Goal: Contribute content: Add original content to the website for others to see

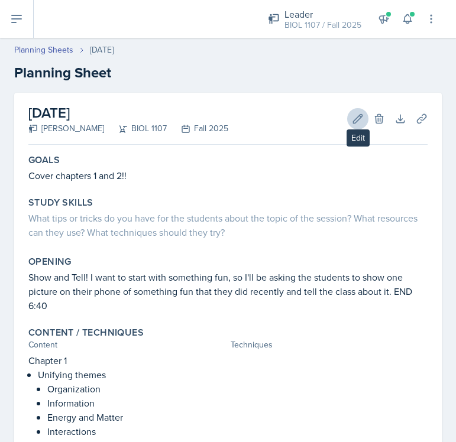
click at [357, 115] on icon at bounding box center [358, 119] width 12 height 12
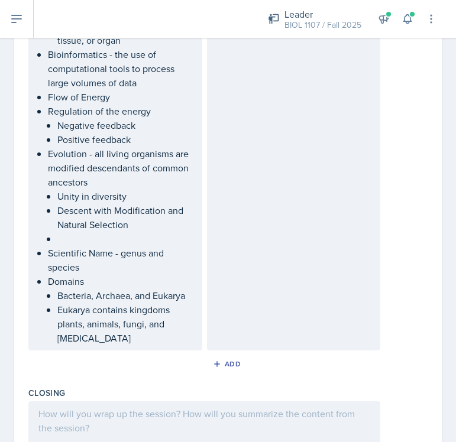
scroll to position [1129, 0]
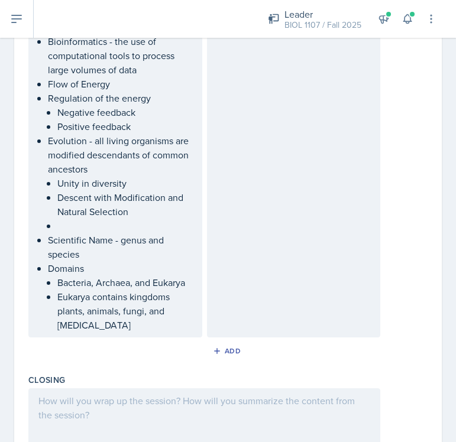
click at [127, 231] on ul "Unity in diversity Descent with Modification and Natural Selection" at bounding box center [124, 204] width 135 height 57
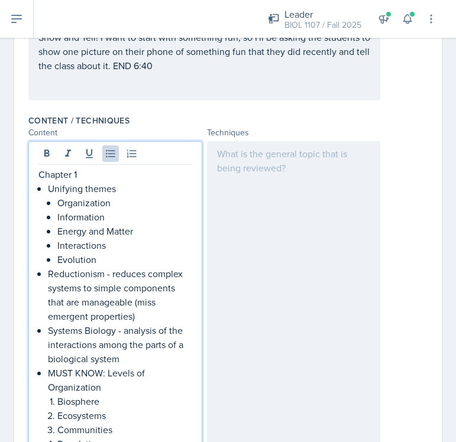
scroll to position [255, 0]
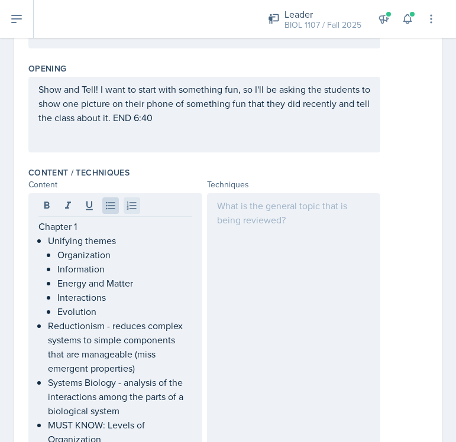
click at [132, 200] on icon at bounding box center [132, 206] width 12 height 12
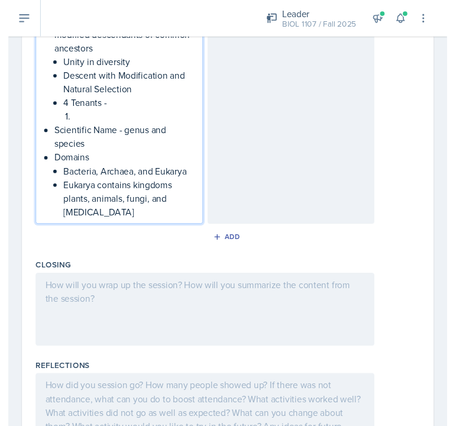
scroll to position [1197, 0]
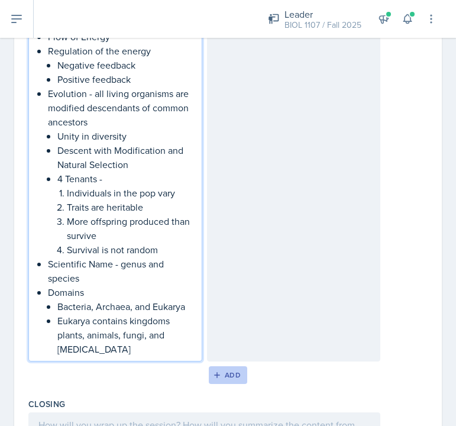
click at [226, 374] on div "Add" at bounding box center [227, 374] width 25 height 9
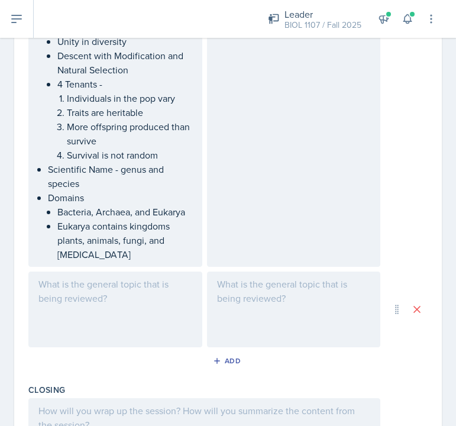
scroll to position [1272, 0]
click at [97, 303] on div at bounding box center [115, 309] width 174 height 76
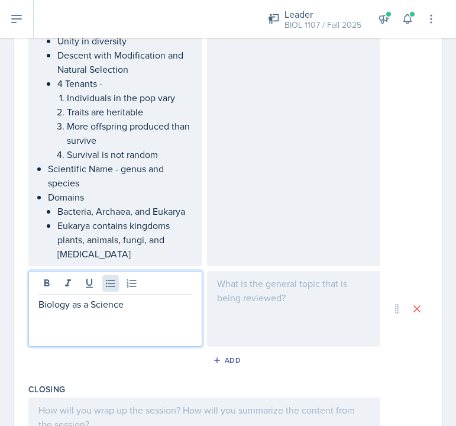
click at [105, 284] on icon at bounding box center [111, 283] width 12 height 12
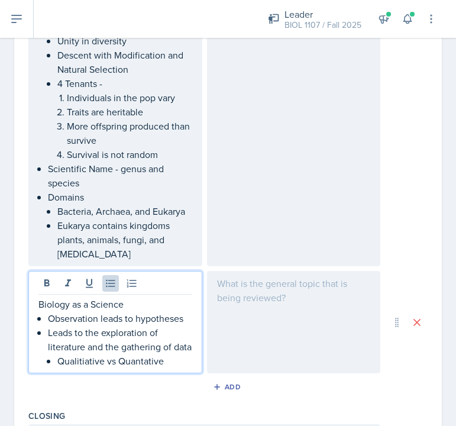
click at [83, 368] on p "Qualitiative vs Quantative" at bounding box center [124, 361] width 135 height 14
click at [174, 368] on p "Qualitative vs Quantitative" at bounding box center [124, 361] width 135 height 14
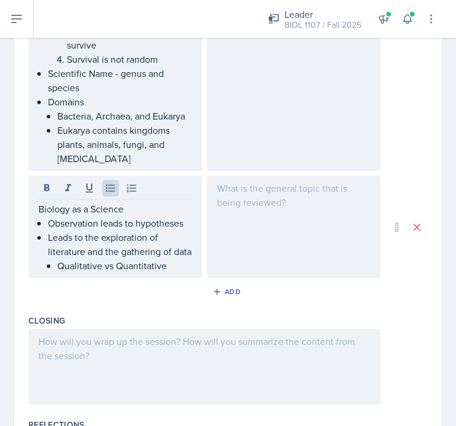
scroll to position [1371, 0]
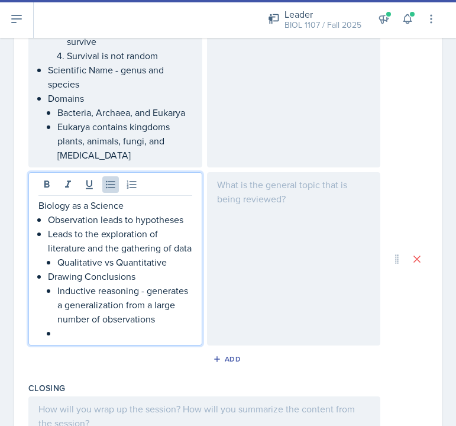
click at [184, 221] on p "Observation leads to hypotheses" at bounding box center [120, 219] width 144 height 14
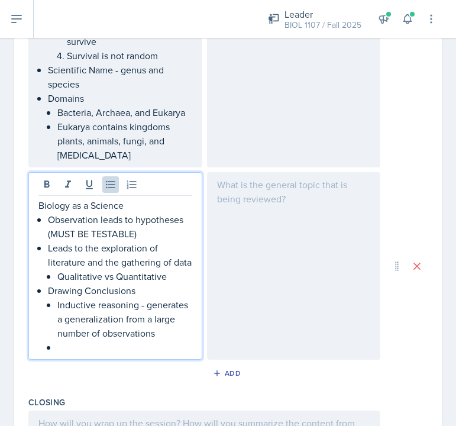
click at [101, 354] on p at bounding box center [124, 347] width 135 height 14
click at [172, 283] on p "Qualitative vs Quantitative" at bounding box center [124, 276] width 135 height 14
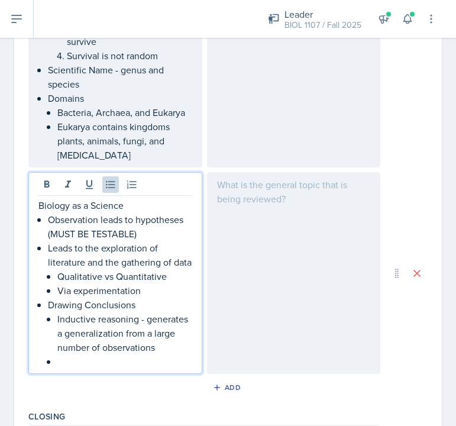
click at [140, 346] on p "Inductive reasoning - generates a generalization from a large number of observa…" at bounding box center [124, 333] width 135 height 43
click at [106, 368] on p at bounding box center [124, 361] width 135 height 14
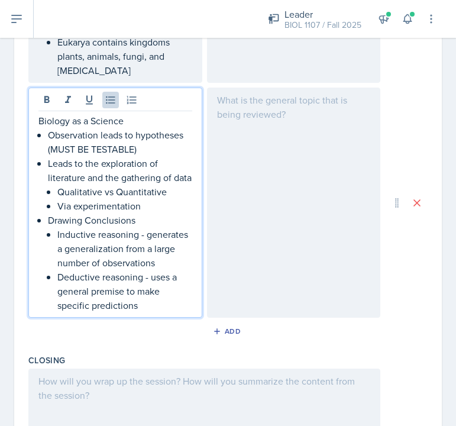
scroll to position [1456, 0]
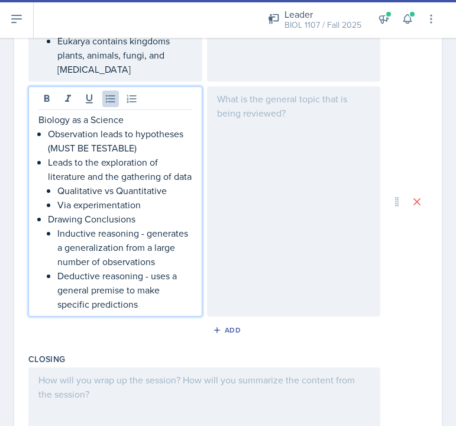
click at [169, 268] on p "Inductive reasoning - generates a generalization from a large number of observa…" at bounding box center [124, 247] width 135 height 43
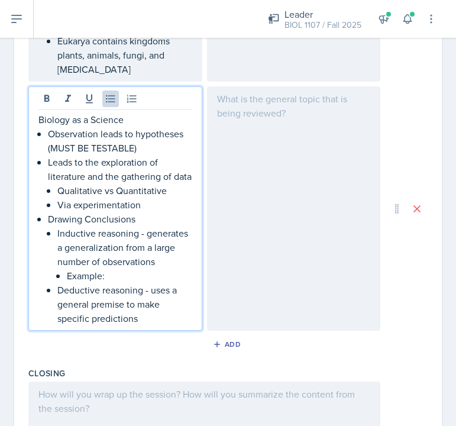
click at [150, 331] on div "Biology as a Science Observation leads to hypotheses (MUST BE TESTABLE) Leads t…" at bounding box center [115, 208] width 174 height 244
click at [157, 325] on p "Deductive reasoning - uses a general premise to make specific predictions" at bounding box center [124, 304] width 135 height 43
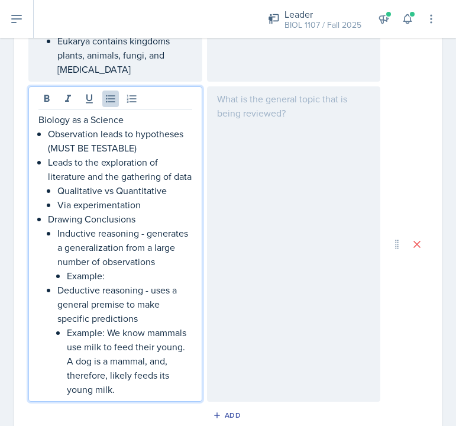
click at [125, 283] on p "Example:" at bounding box center [129, 275] width 125 height 14
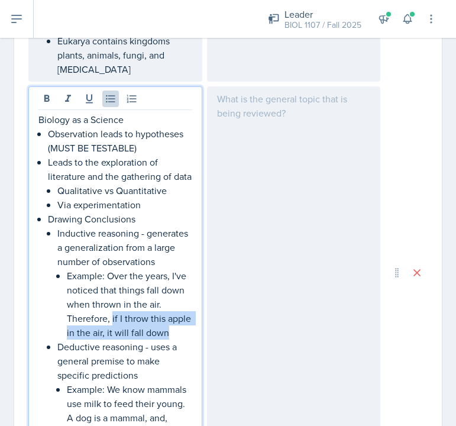
drag, startPoint x: 181, startPoint y: 343, endPoint x: 112, endPoint y: 334, distance: 69.7
click at [112, 334] on p "Example: Over the years, I've noticed that things fall down when thrown in the …" at bounding box center [129, 303] width 125 height 71
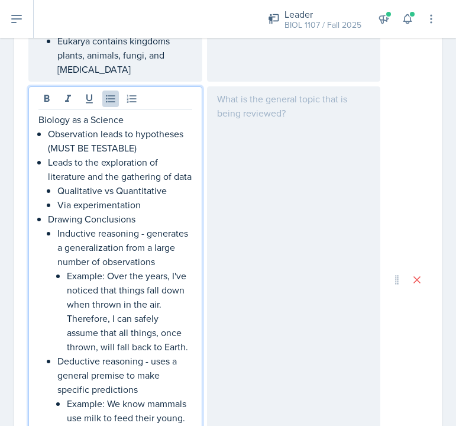
scroll to position [1508, 0]
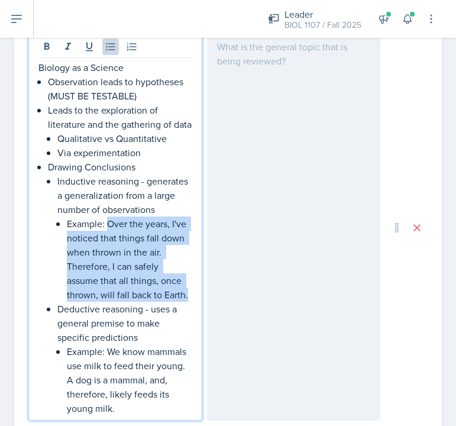
drag, startPoint x: 192, startPoint y: 308, endPoint x: 109, endPoint y: 235, distance: 110.1
click at [109, 235] on p "Example: Over the years, I've noticed that things fall down when thrown in the …" at bounding box center [129, 258] width 125 height 85
copy p "Over the years, I've noticed that things fall down when thrown in the air. Ther…"
click at [120, 235] on p "Example: Over the years, I've noticed that things fall down when thrown in the …" at bounding box center [129, 258] width 125 height 85
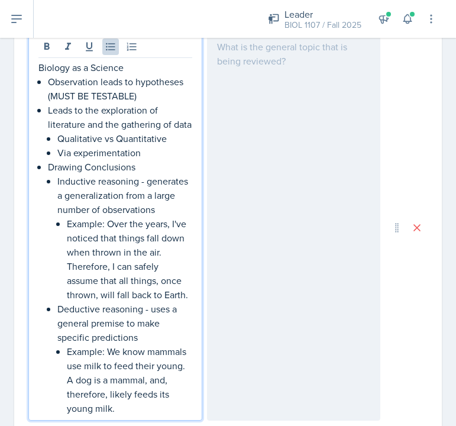
click at [183, 302] on p "Example: Over the years, I've noticed that things fall down when thrown in the …" at bounding box center [129, 258] width 125 height 85
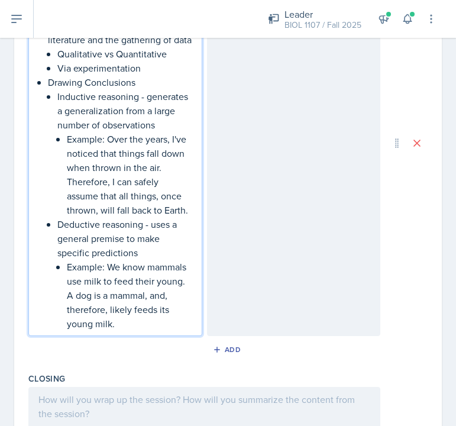
scroll to position [1593, 0]
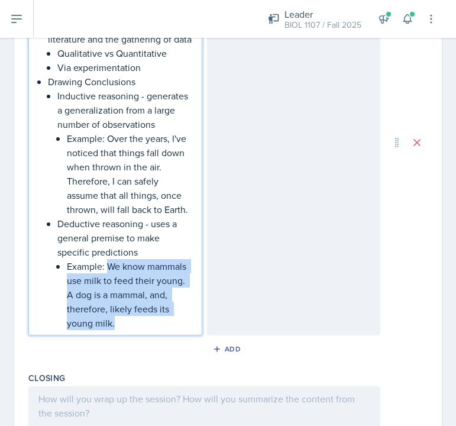
drag, startPoint x: 128, startPoint y: 336, endPoint x: 109, endPoint y: 283, distance: 55.9
click at [109, 283] on p "Example: We know mammals use milk to feed their young. A dog is a mammal, and, …" at bounding box center [129, 294] width 125 height 71
copy p "We know mammals use milk to feed their young. A dog is a mammal, and, therefore…"
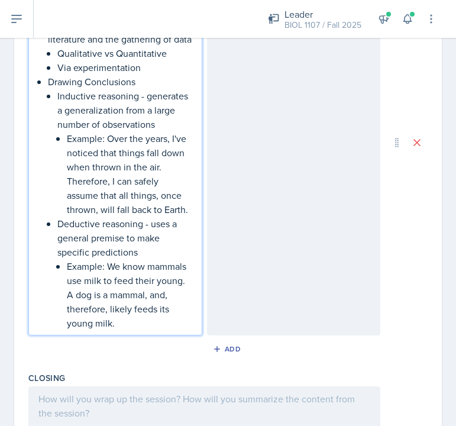
click at [342, 297] on div at bounding box center [294, 142] width 174 height 386
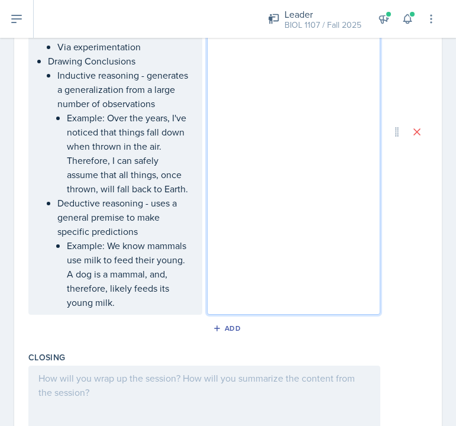
click at [143, 306] on p "Example: We know mammals use milk to feed their young. A dog is a mammal, and, …" at bounding box center [129, 273] width 125 height 71
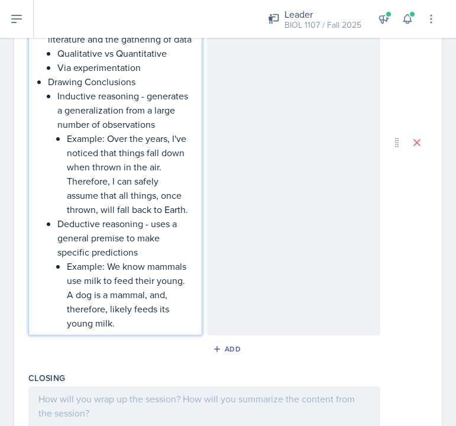
scroll to position [1615, 0]
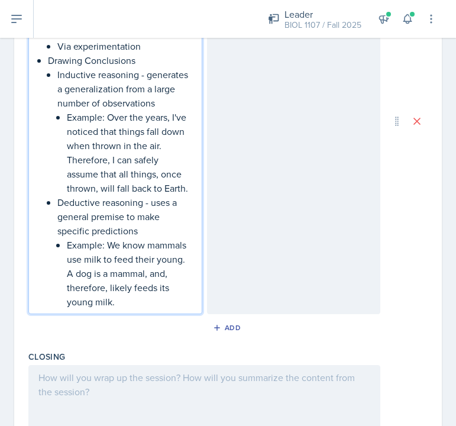
click at [121, 302] on p "Example: We know mammals use milk to feed their young. A dog is a mammal, and, …" at bounding box center [129, 273] width 125 height 71
click at [148, 304] on p "Example: We know mammals use milk to feed their young. A dog is a mammal, and, …" at bounding box center [129, 273] width 125 height 71
click at [126, 309] on p "Example: We know mammals use milk to feed their young. A dog is a mammal, and, …" at bounding box center [129, 273] width 125 height 71
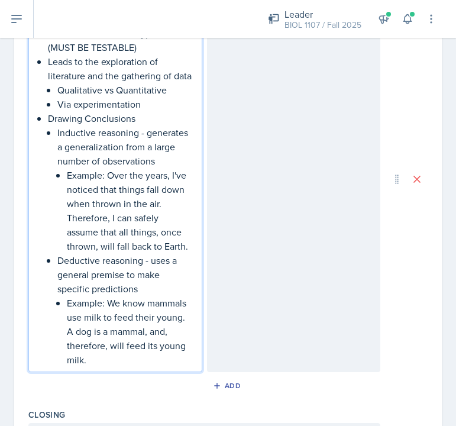
scroll to position [1559, 0]
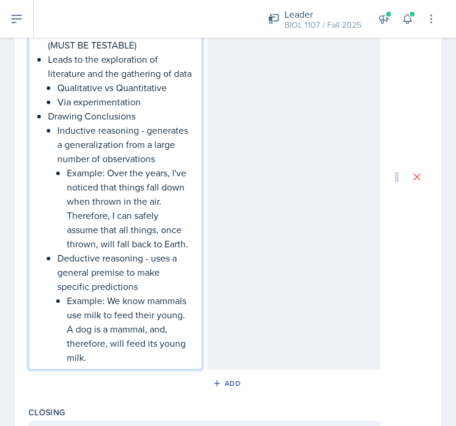
click at [155, 109] on p "Via experimentation" at bounding box center [124, 102] width 135 height 14
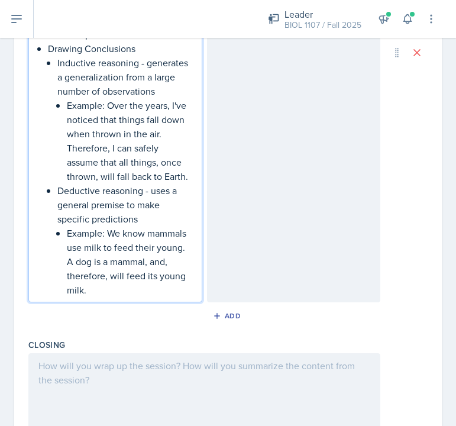
scroll to position [1768, 0]
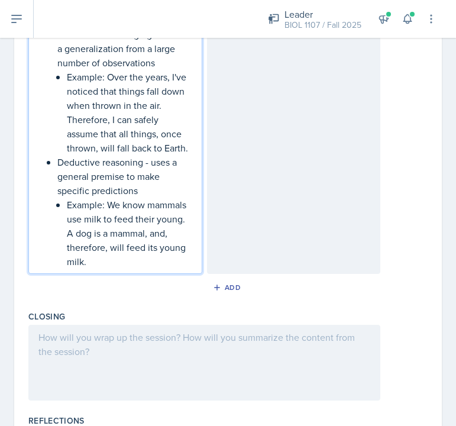
click at [106, 268] on p "Example: We know mammals use milk to feed their young. A dog is a mammal, and, …" at bounding box center [129, 232] width 125 height 71
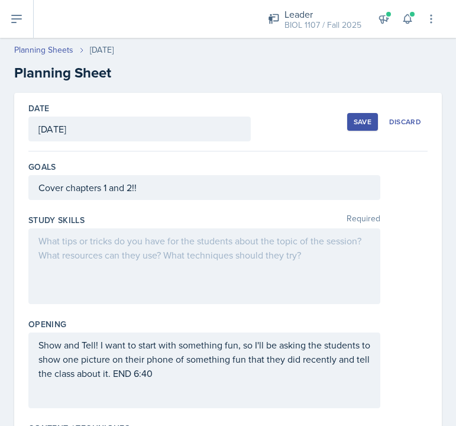
scroll to position [0, 0]
click at [363, 120] on div "Save" at bounding box center [363, 121] width 18 height 9
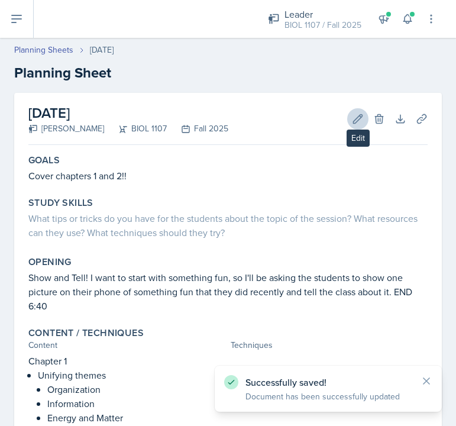
click at [355, 116] on icon at bounding box center [358, 119] width 12 height 12
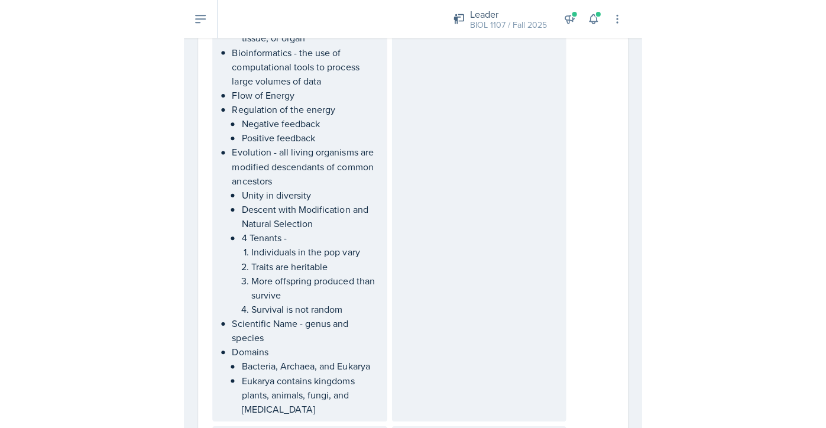
scroll to position [1114, 0]
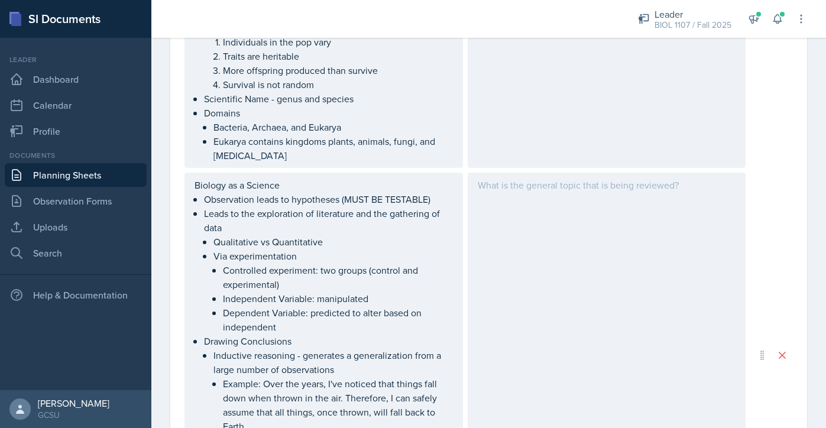
click at [67, 181] on link "Planning Sheets" at bounding box center [76, 175] width 142 height 24
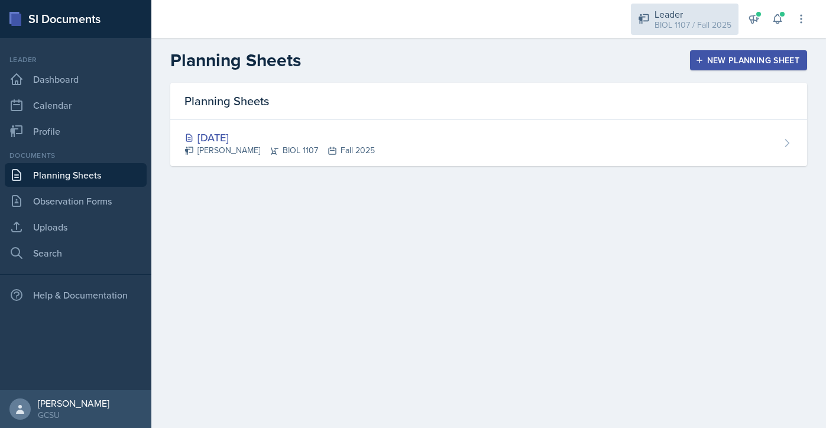
click at [455, 21] on div "BIOL 1107 / Fall 2025" at bounding box center [693, 25] width 77 height 12
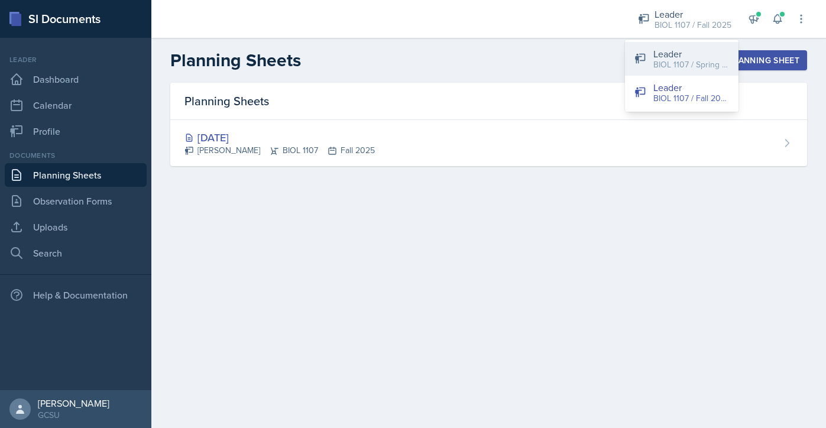
click at [455, 64] on div "BIOL 1107 / Spring 2025" at bounding box center [691, 65] width 76 height 12
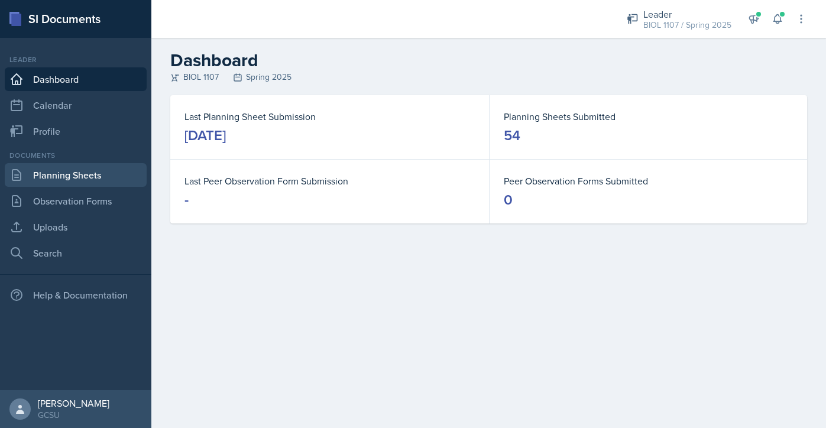
click at [81, 168] on link "Planning Sheets" at bounding box center [76, 175] width 142 height 24
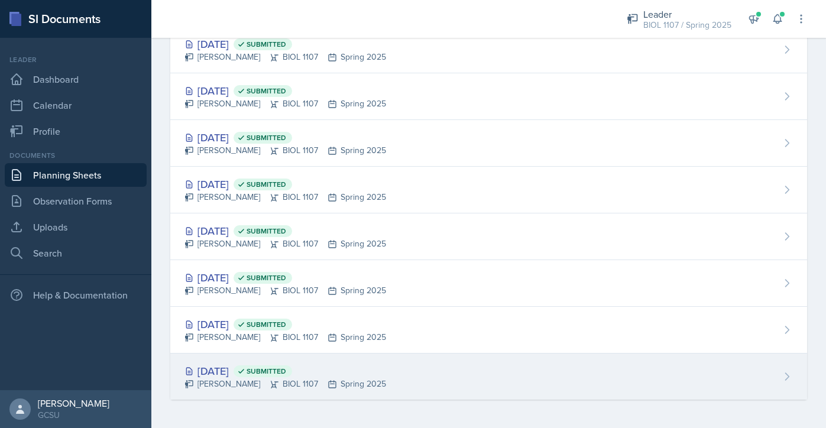
scroll to position [2289, 0]
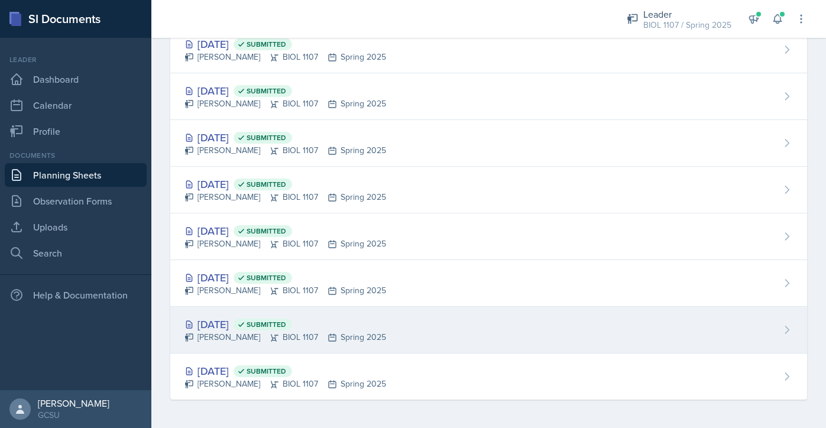
click at [388, 338] on div "[DATE] Submitted [PERSON_NAME] BIOL 1107 Spring 2025" at bounding box center [488, 330] width 637 height 47
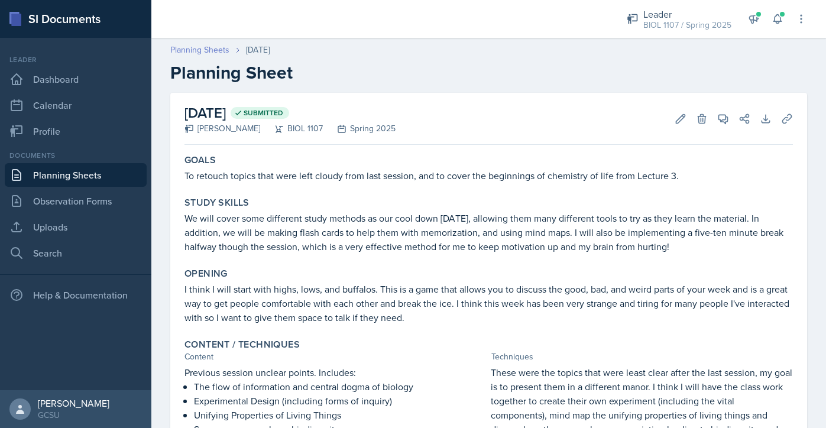
click at [218, 50] on link "Planning Sheets" at bounding box center [199, 50] width 59 height 12
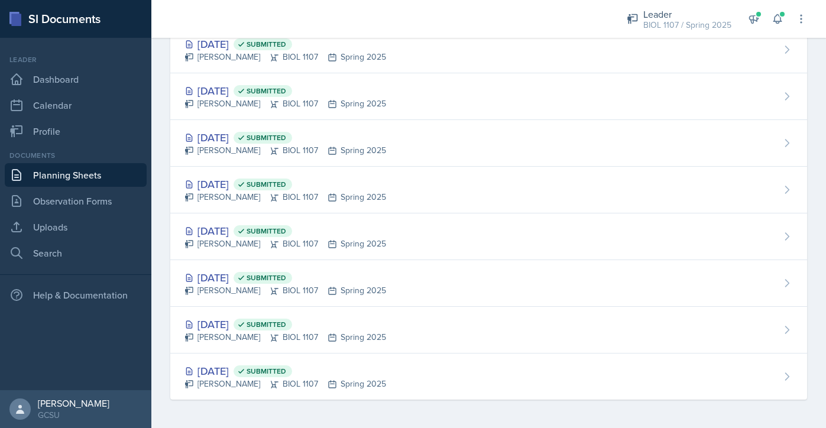
scroll to position [2289, 0]
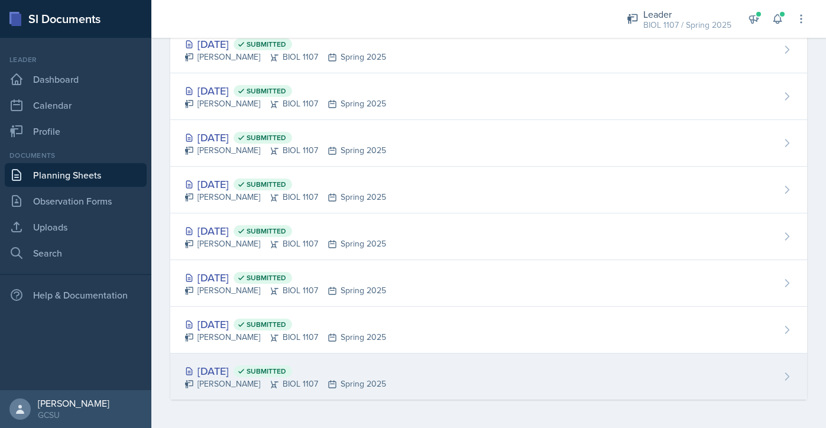
click at [342, 384] on div "[PERSON_NAME] BIOL 1107 Spring 2025" at bounding box center [285, 384] width 202 height 12
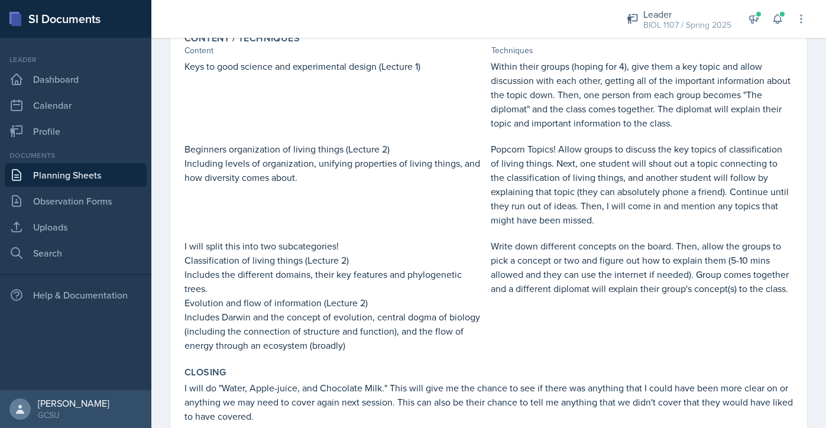
scroll to position [380, 0]
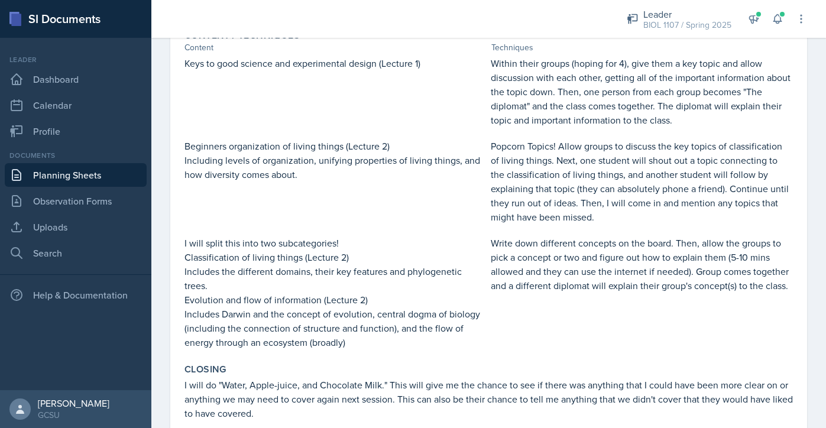
click at [88, 174] on link "Planning Sheets" at bounding box center [76, 175] width 142 height 24
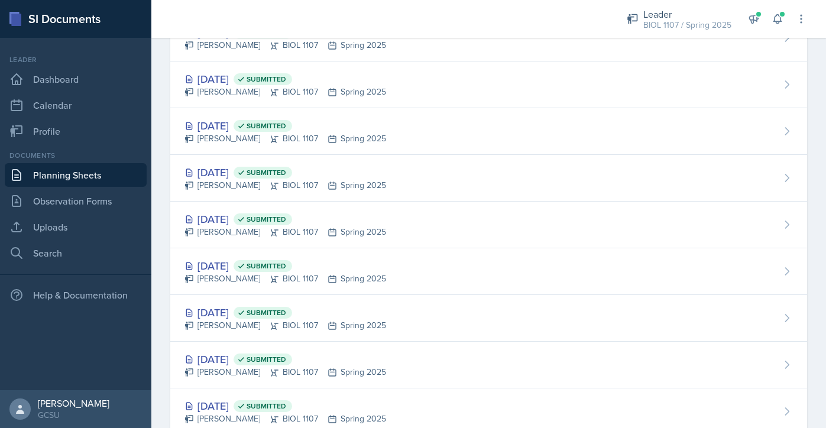
scroll to position [1171, 0]
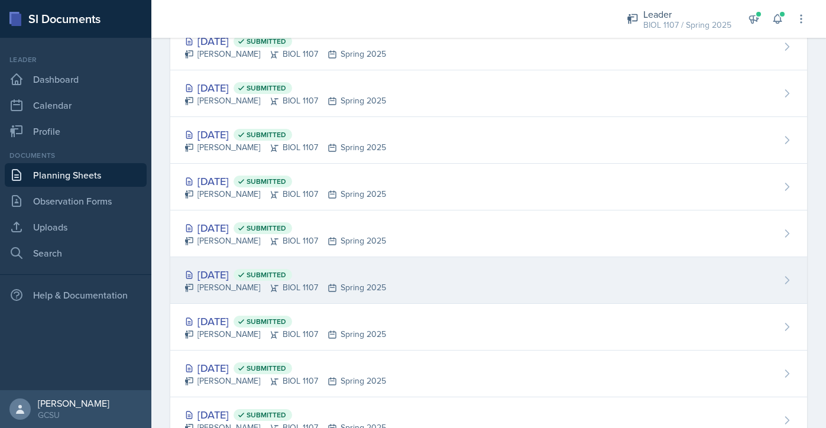
click at [383, 269] on div "[DATE] Submitted [PERSON_NAME] BIOL 1107 Spring 2025" at bounding box center [488, 280] width 637 height 47
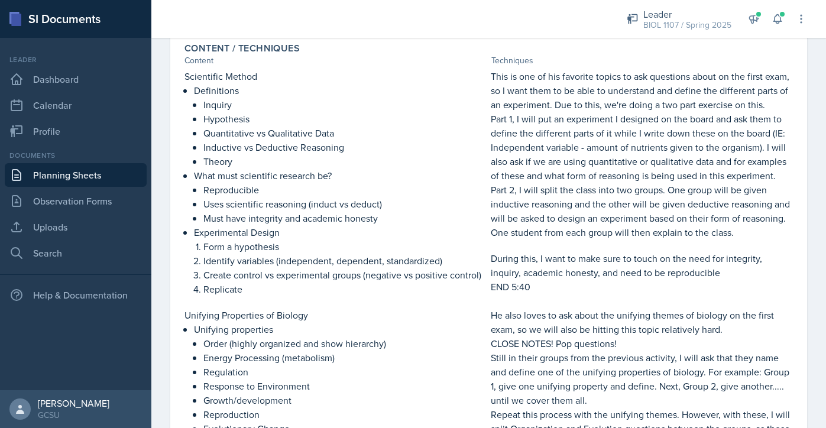
scroll to position [340, 0]
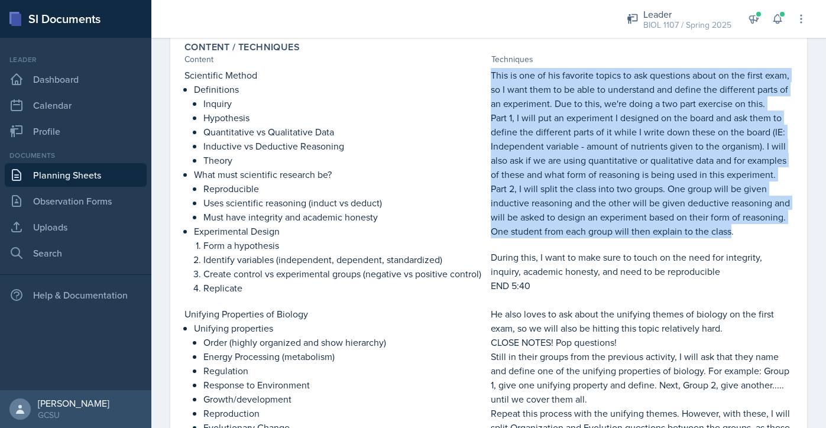
drag, startPoint x: 733, startPoint y: 231, endPoint x: 488, endPoint y: 78, distance: 287.9
click at [455, 78] on div "Scientific Method Definitions Inquiry Hypothesis Quantitative vs Qualitative Da…" at bounding box center [488, 181] width 608 height 227
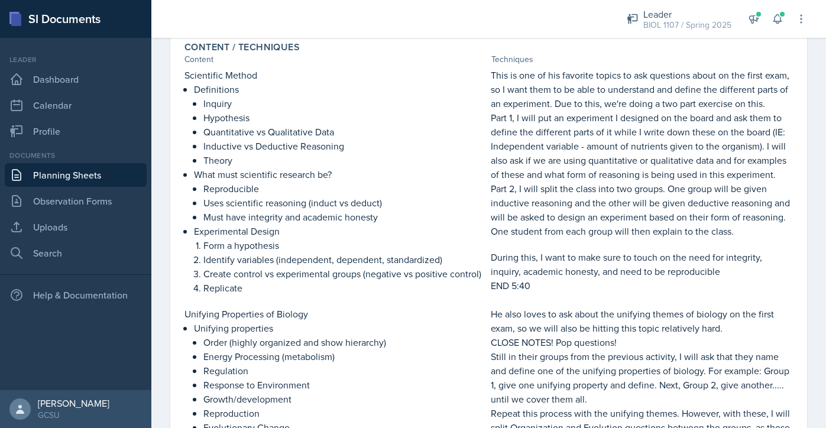
click at [455, 211] on p "Part 2, I will split the class into two groups. One group will be given inducti…" at bounding box center [642, 210] width 302 height 57
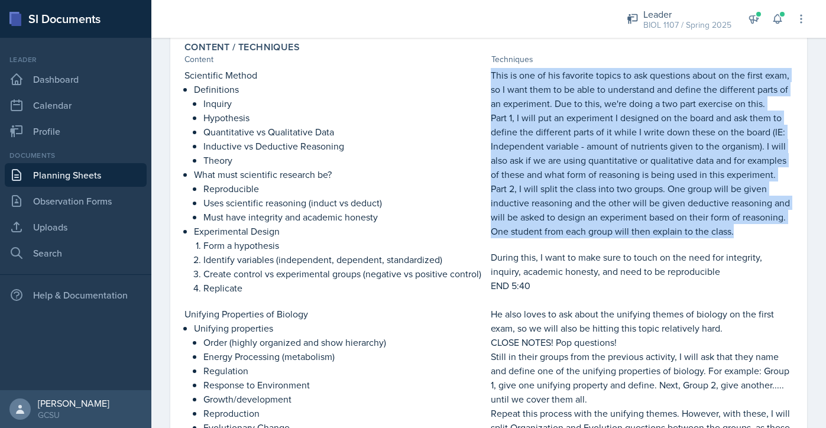
drag, startPoint x: 736, startPoint y: 229, endPoint x: 493, endPoint y: 80, distance: 284.8
click at [455, 80] on div "This is one of his favorite topics to ask questions about on the first exam, so…" at bounding box center [642, 181] width 302 height 227
copy div "This is one of his favorite topics to ask questions about on the first exam, so…"
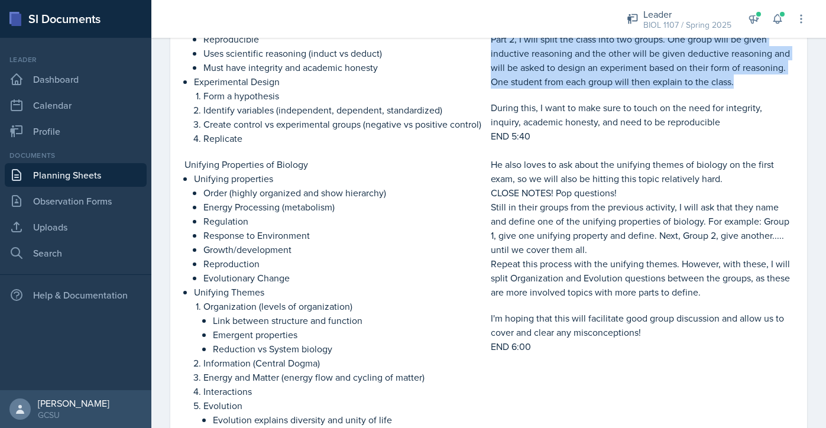
scroll to position [503, 0]
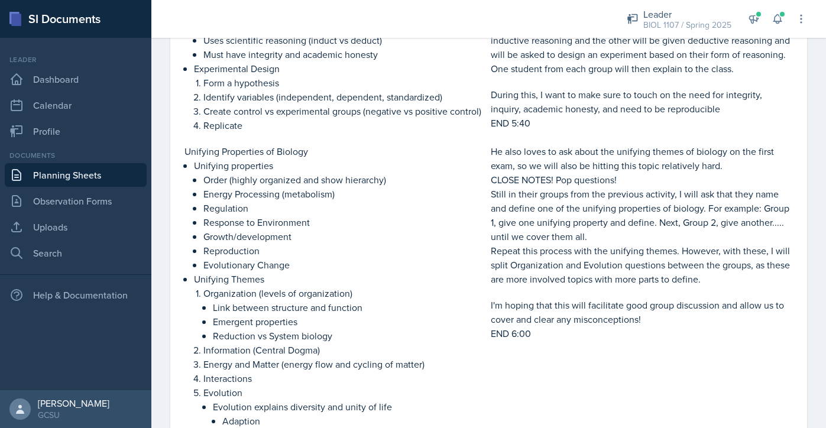
click at [455, 250] on p "Reproduction" at bounding box center [344, 251] width 283 height 14
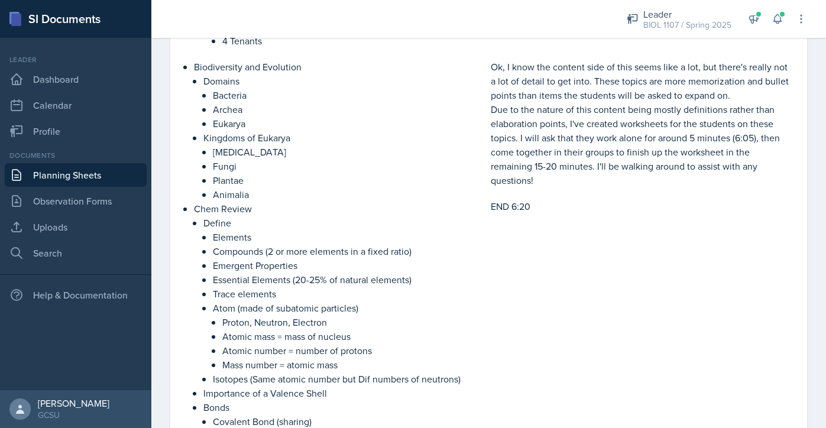
scroll to position [915, 0]
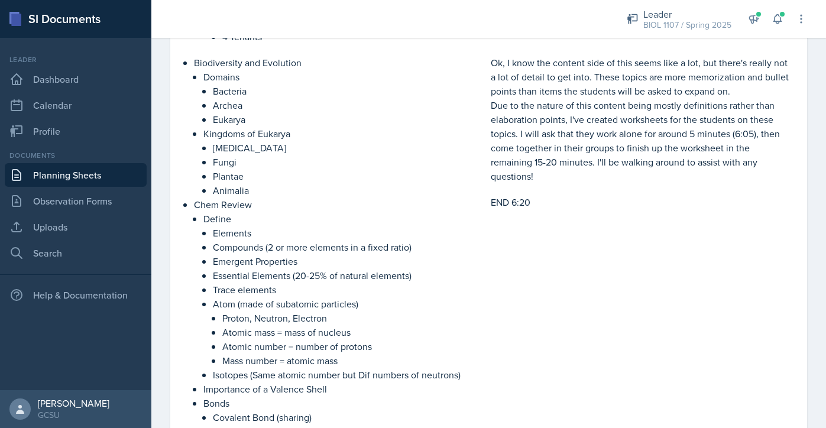
click at [93, 173] on link "Planning Sheets" at bounding box center [76, 175] width 142 height 24
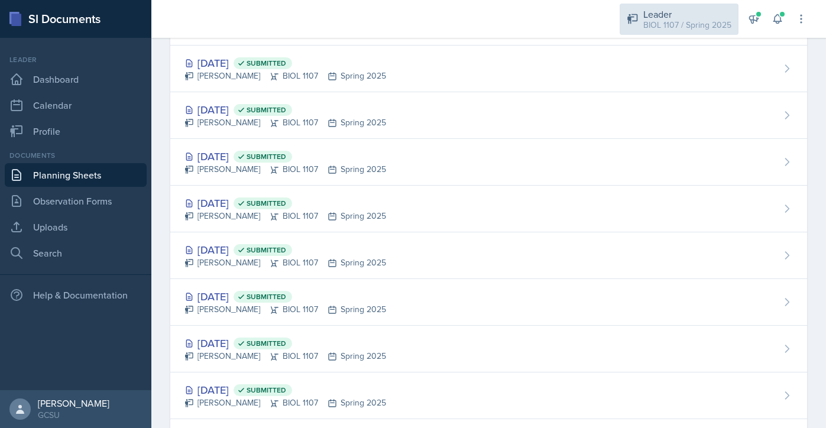
click at [455, 21] on div "BIOL 1107 / Spring 2025" at bounding box center [687, 25] width 88 height 12
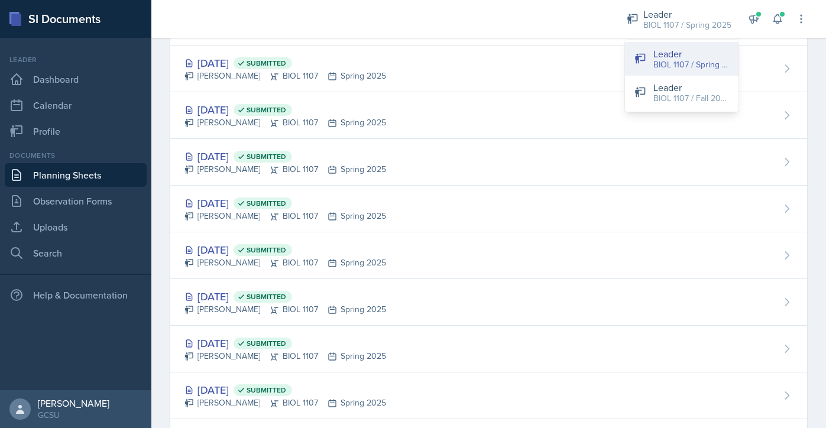
click at [455, 60] on div "BIOL 1107 / Spring 2025" at bounding box center [691, 65] width 76 height 12
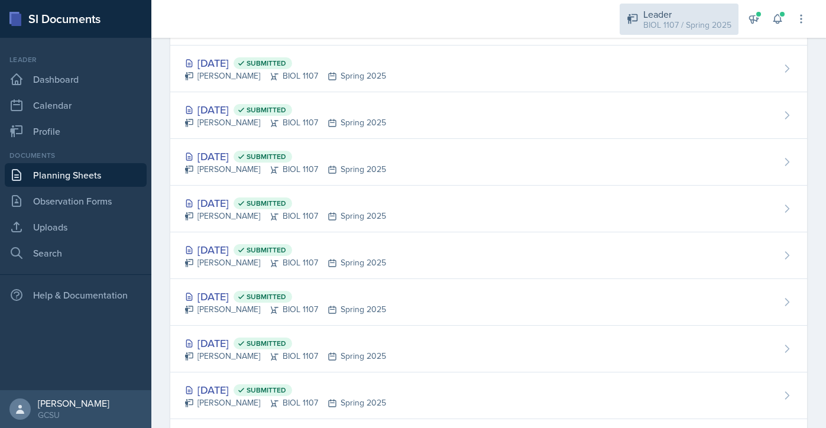
click at [455, 20] on div "BIOL 1107 / Spring 2025" at bounding box center [687, 25] width 88 height 12
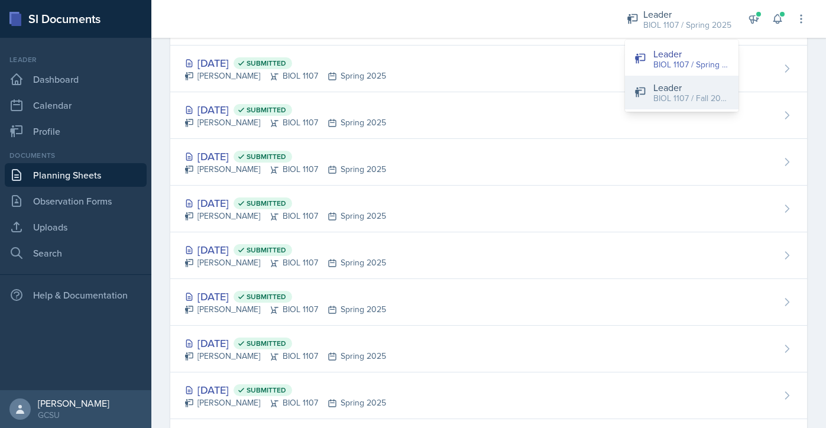
click at [455, 92] on div "BIOL 1107 / Fall 2025" at bounding box center [691, 98] width 76 height 12
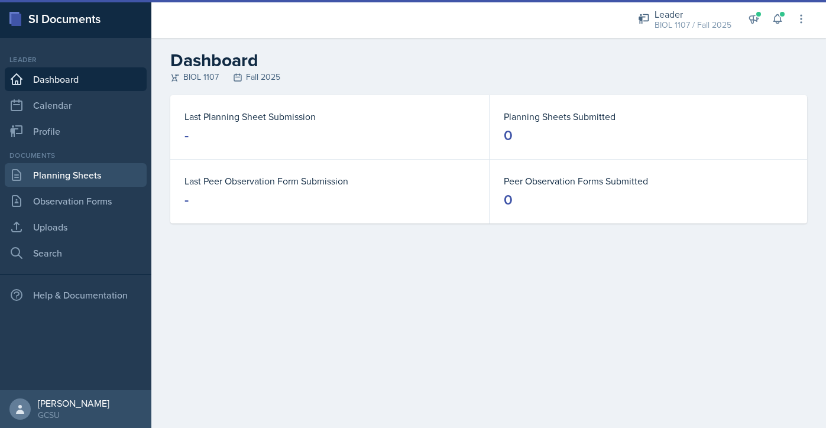
click at [90, 173] on link "Planning Sheets" at bounding box center [76, 175] width 142 height 24
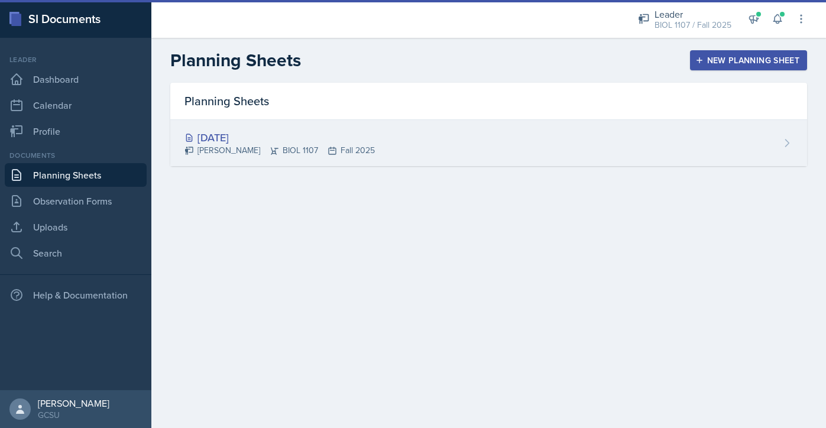
click at [322, 135] on div "[DATE]" at bounding box center [279, 137] width 190 height 16
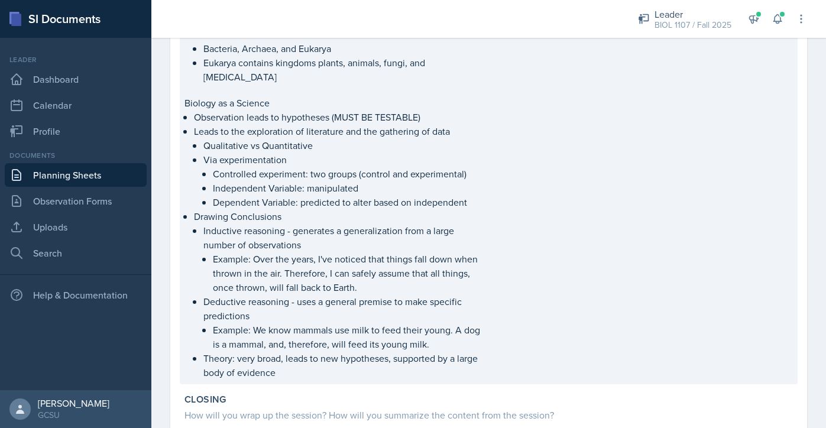
scroll to position [1068, 0]
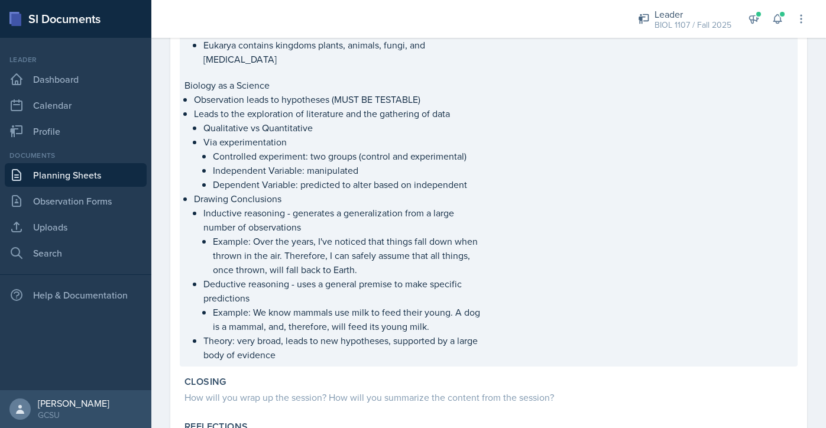
click at [245, 243] on p "Example: Over the years, I've noticed that things fall down when thrown in the …" at bounding box center [349, 255] width 273 height 43
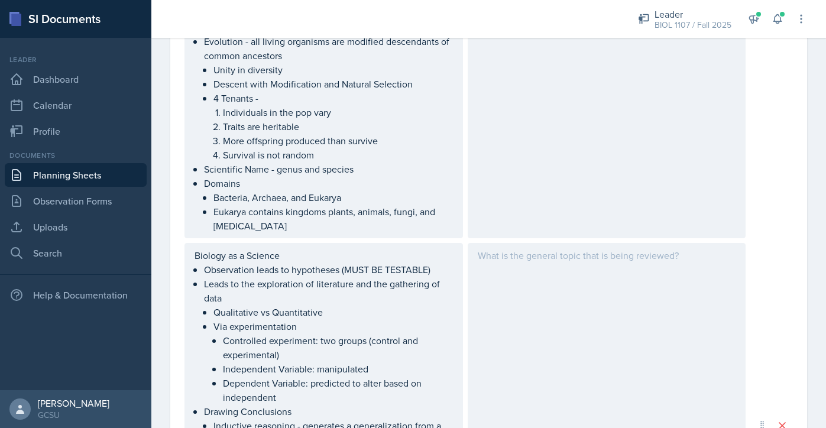
scroll to position [1190, 0]
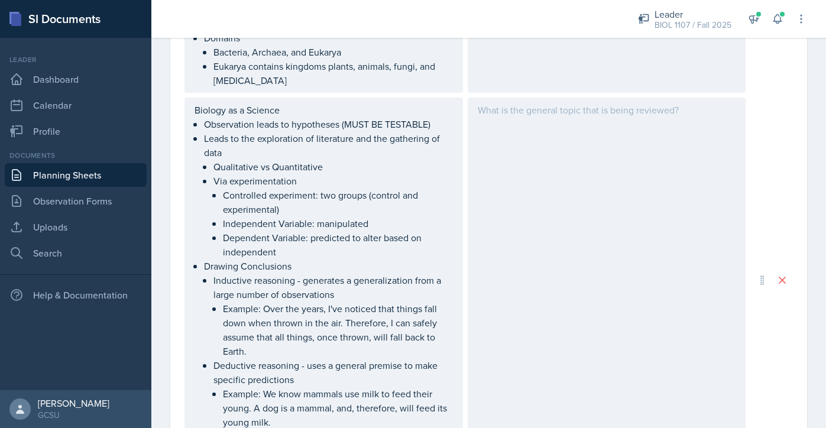
click at [455, 182] on div at bounding box center [607, 280] width 278 height 365
click at [455, 153] on div at bounding box center [607, 280] width 278 height 365
click at [455, 138] on p at bounding box center [607, 131] width 258 height 14
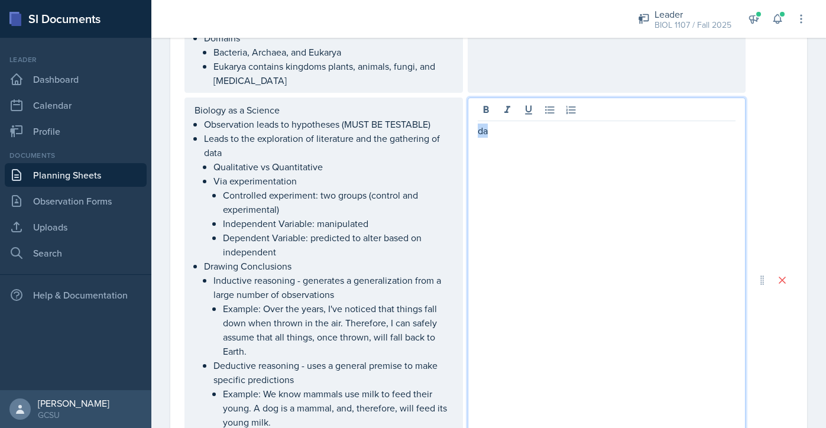
drag, startPoint x: 492, startPoint y: 147, endPoint x: 472, endPoint y: 147, distance: 20.1
click at [455, 147] on div "da" at bounding box center [607, 280] width 278 height 365
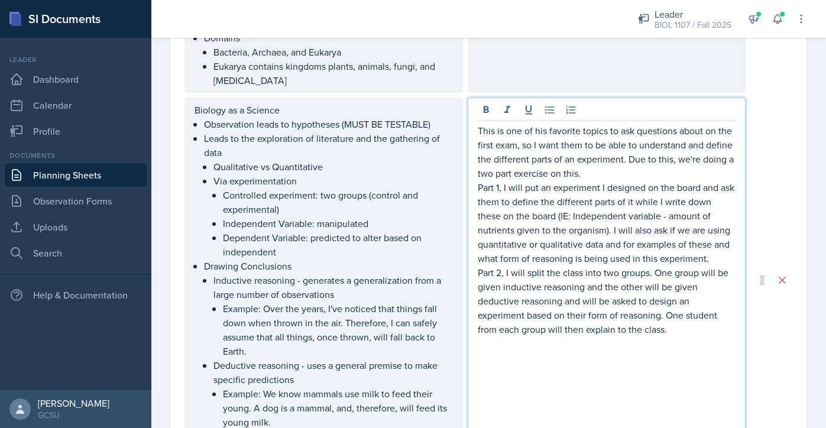
drag, startPoint x: 608, startPoint y: 192, endPoint x: 478, endPoint y: 137, distance: 141.8
click at [455, 137] on div "This is one of his favorite topics to ask questions about on the first exam, so…" at bounding box center [607, 280] width 278 height 365
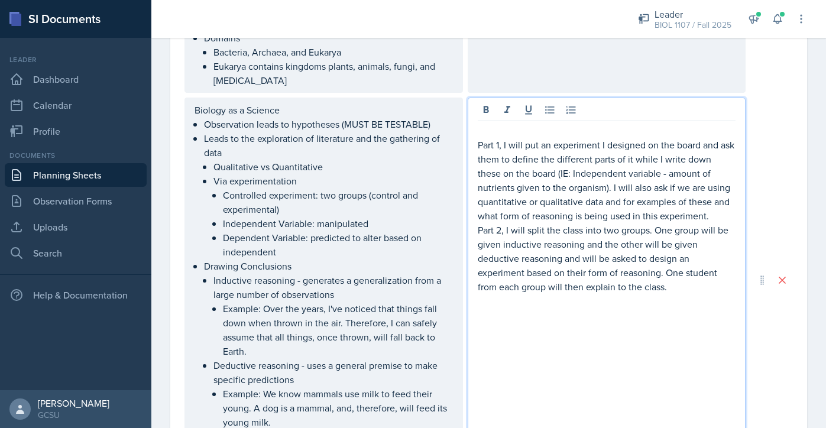
click at [455, 157] on p "Part 1, I will put an experiment I designed on the board and ask them to define…" at bounding box center [607, 180] width 258 height 85
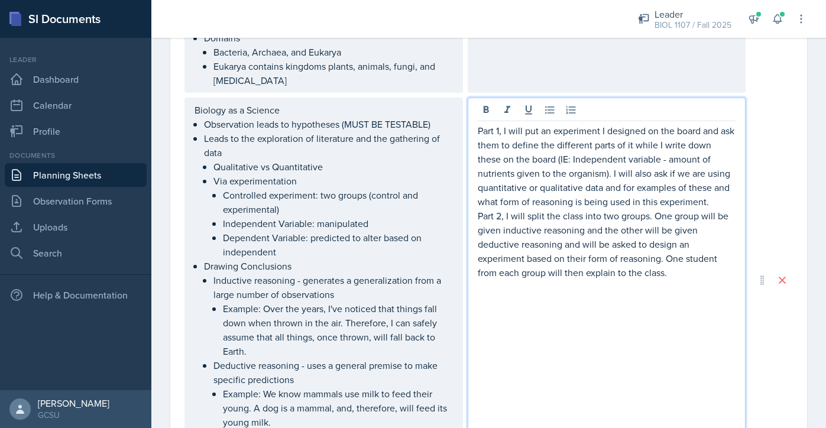
click at [455, 209] on p "Part 1, I will put an experiment I designed on the board and ask them to define…" at bounding box center [607, 166] width 258 height 85
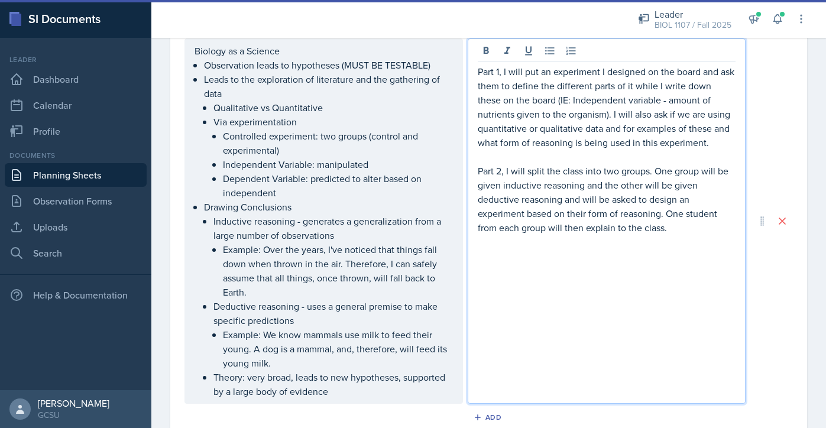
scroll to position [1250, 0]
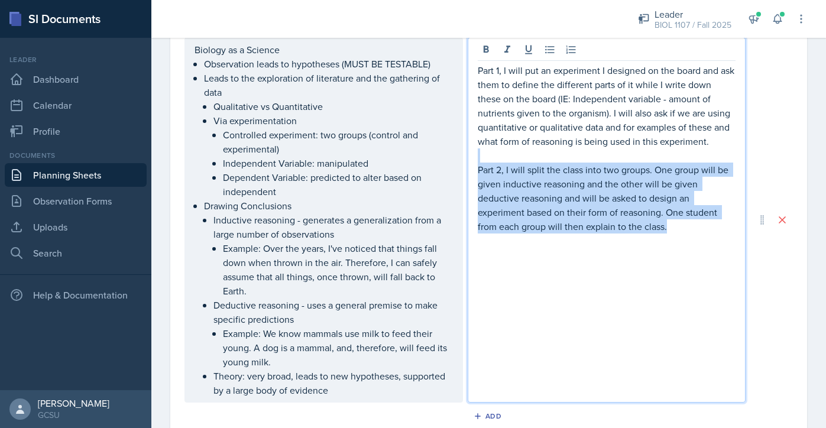
drag, startPoint x: 671, startPoint y: 244, endPoint x: 475, endPoint y: 174, distance: 208.1
click at [455, 174] on div "Part 1, I will put an experiment I designed on the board and ask them to define…" at bounding box center [607, 219] width 278 height 365
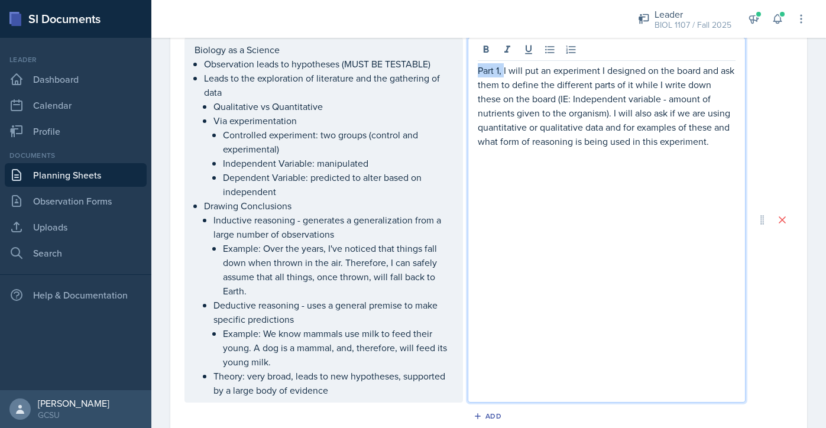
drag, startPoint x: 504, startPoint y: 83, endPoint x: 456, endPoint y: 83, distance: 48.5
click at [455, 83] on div "Biology as a Science Observation leads to hypotheses (MUST BE TESTABLE) Leads t…" at bounding box center [464, 219] width 561 height 365
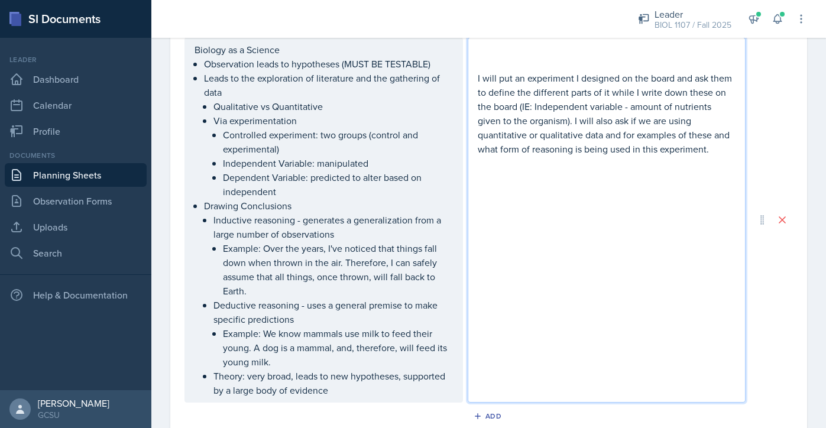
click at [455, 57] on p at bounding box center [607, 50] width 258 height 14
click at [455, 210] on div "Defining Experiments PPT I will put an experiment I designed on the board and a…" at bounding box center [607, 219] width 278 height 365
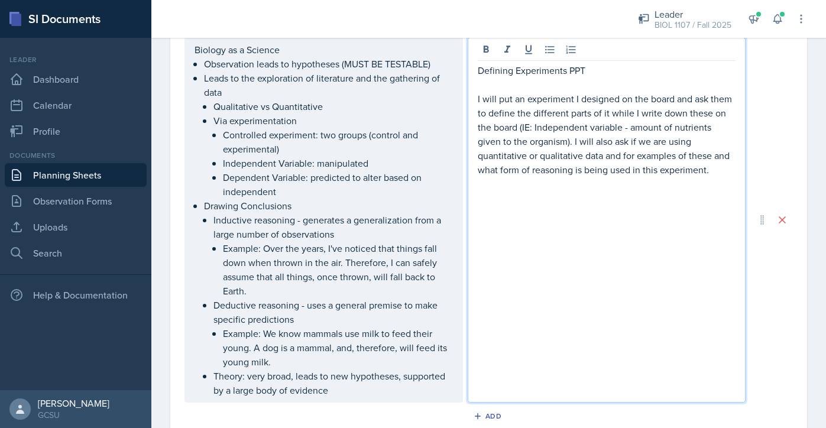
click at [455, 204] on div "Defining Experiments PPT I will put an experiment I designed on the board and a…" at bounding box center [607, 219] width 278 height 365
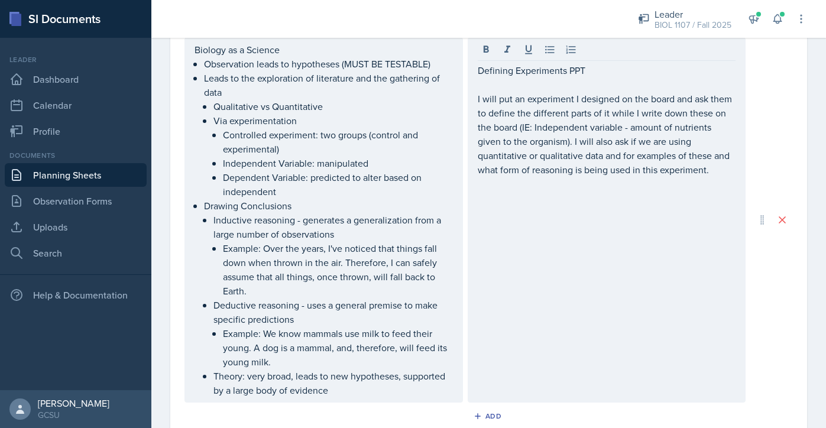
click at [455, 193] on div "Defining Experiments PPT I will put an experiment I designed on the board and a…" at bounding box center [607, 219] width 278 height 365
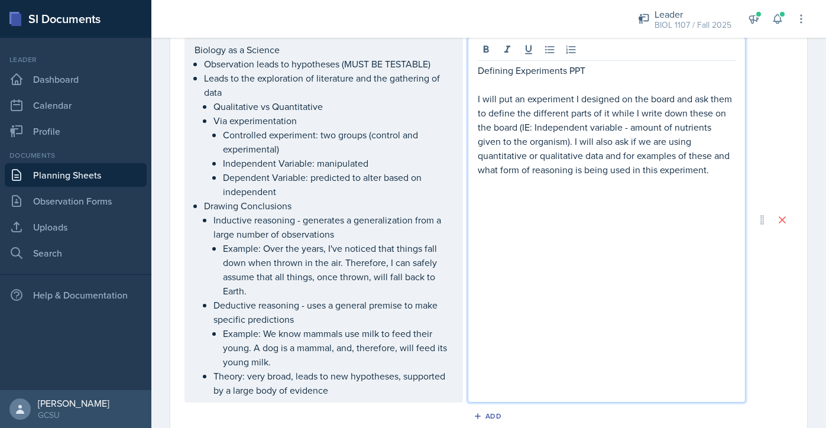
click at [455, 177] on p "I will put an experiment I designed on the board and ask them to define the dif…" at bounding box center [607, 134] width 258 height 85
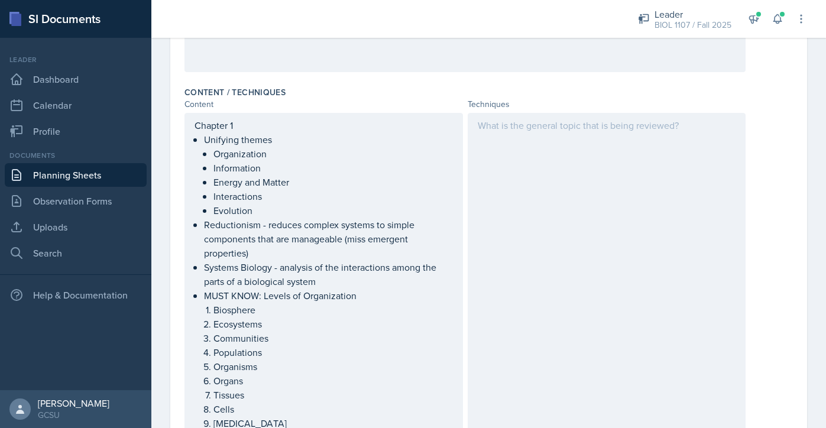
scroll to position [323, 0]
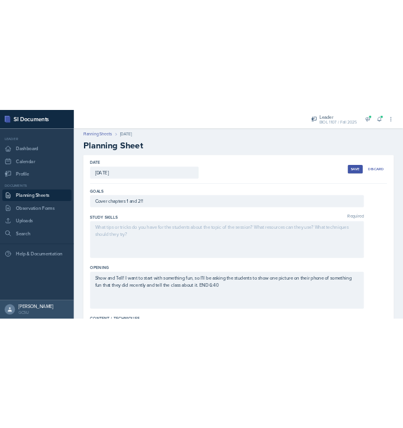
scroll to position [0, 0]
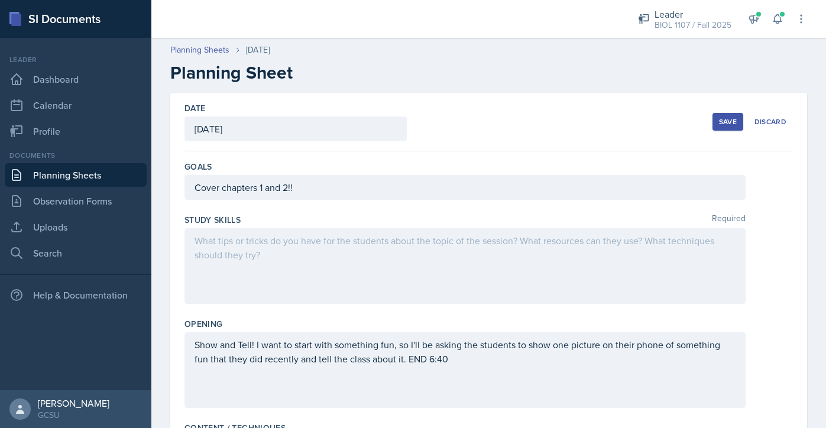
click at [455, 126] on div "Save" at bounding box center [728, 121] width 18 height 9
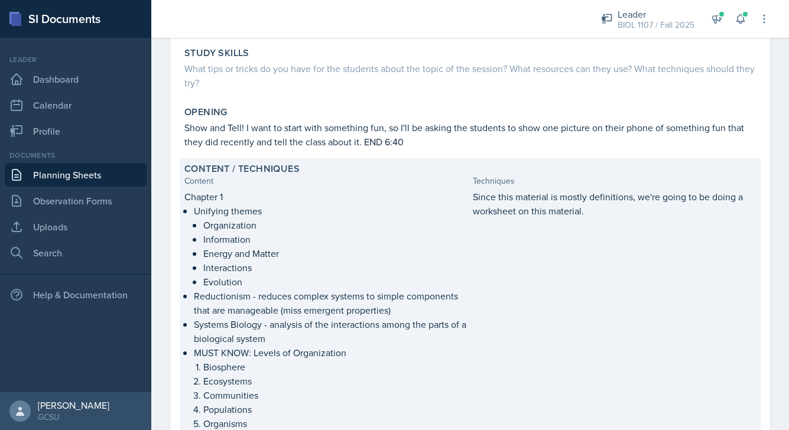
scroll to position [66, 0]
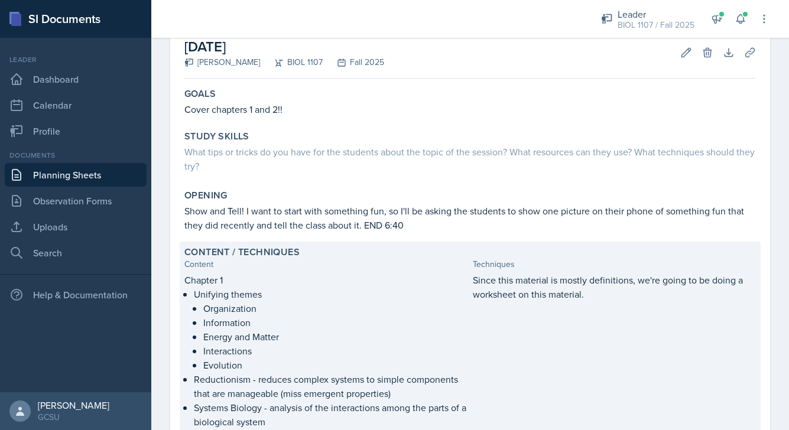
click at [455, 287] on p "Since this material is mostly definitions, we're going to be doing a worksheet …" at bounding box center [615, 287] width 284 height 28
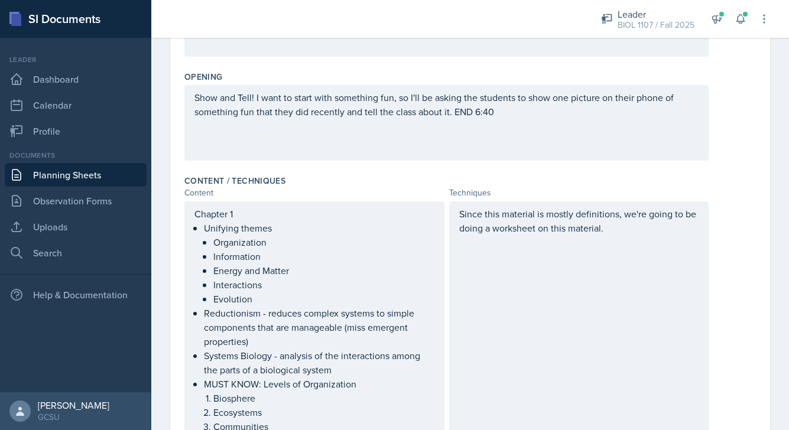
scroll to position [252, 0]
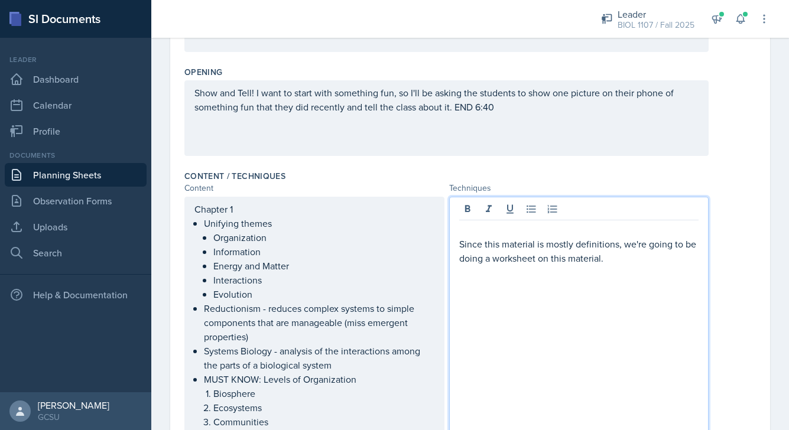
click at [455, 254] on p "Since this material is mostly definitions, we're going to be doing a worksheet …" at bounding box center [579, 251] width 240 height 28
click at [455, 226] on p at bounding box center [579, 230] width 240 height 14
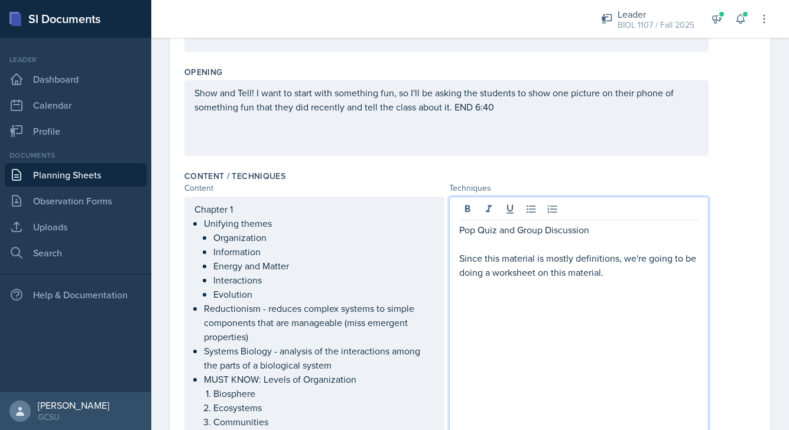
scroll to position [270, 0]
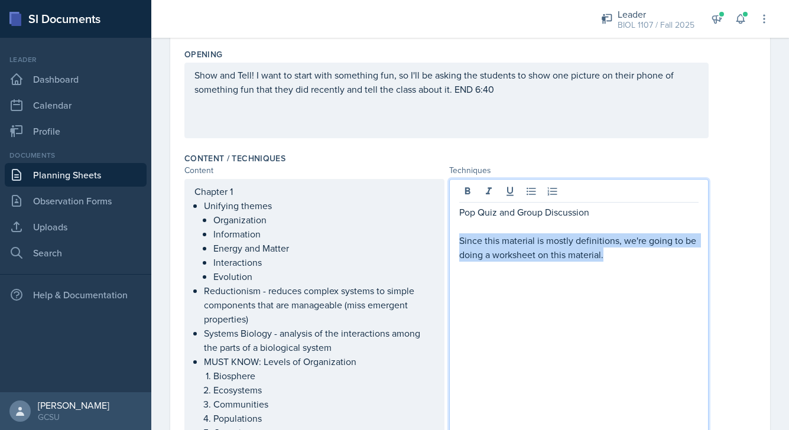
drag, startPoint x: 624, startPoint y: 255, endPoint x: 451, endPoint y: 245, distance: 173.5
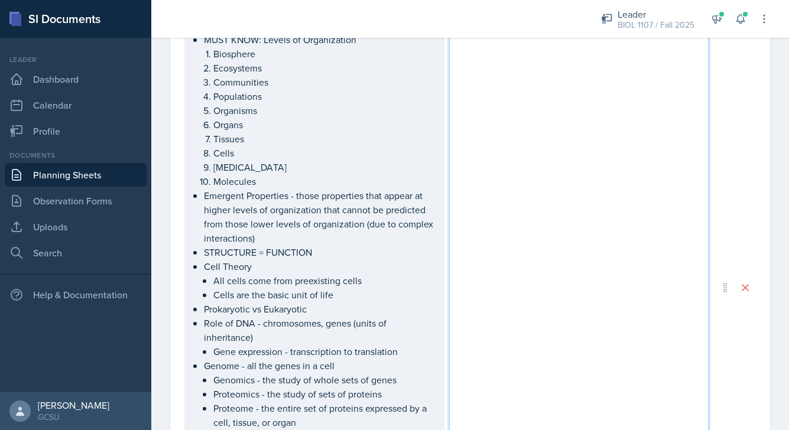
scroll to position [462, 0]
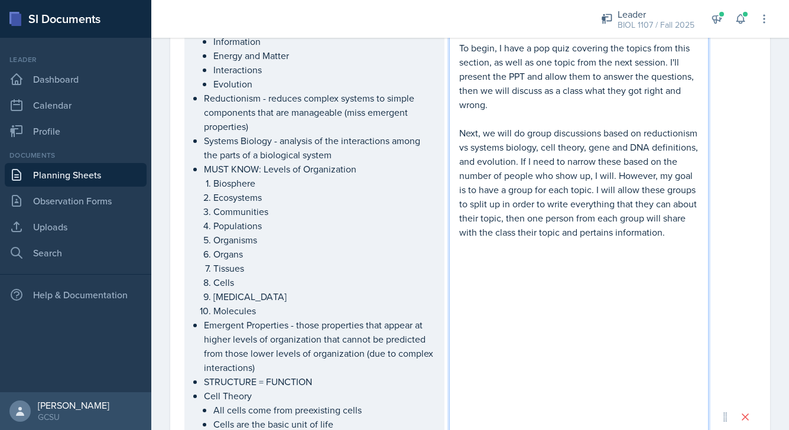
click at [455, 239] on p "Next, we will do group discussions based on reductionism vs systems biology, ce…" at bounding box center [579, 183] width 240 height 114
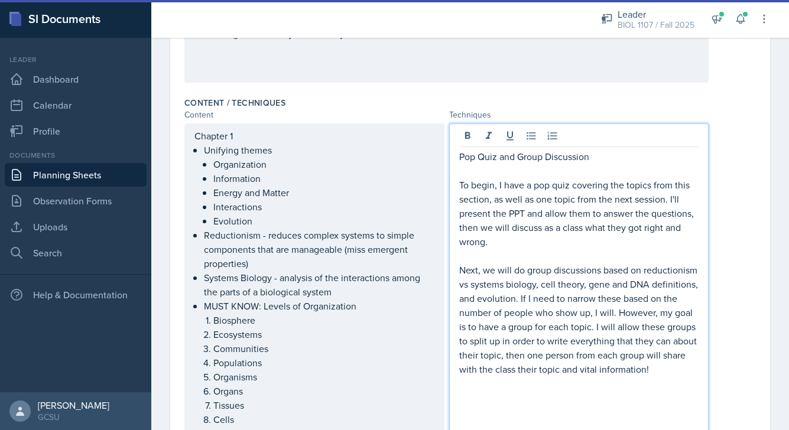
scroll to position [336, 0]
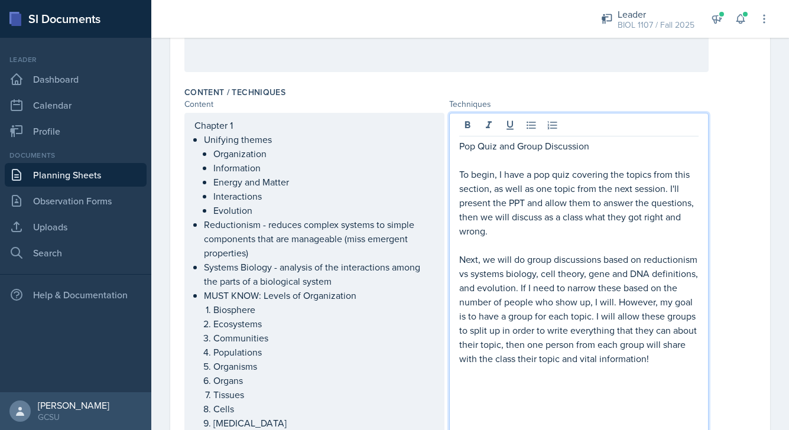
click at [455, 238] on p at bounding box center [579, 245] width 240 height 14
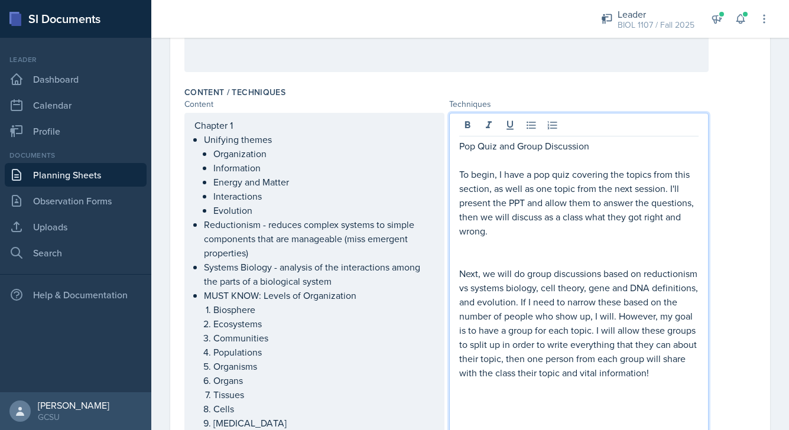
click at [455, 238] on p at bounding box center [579, 245] width 240 height 14
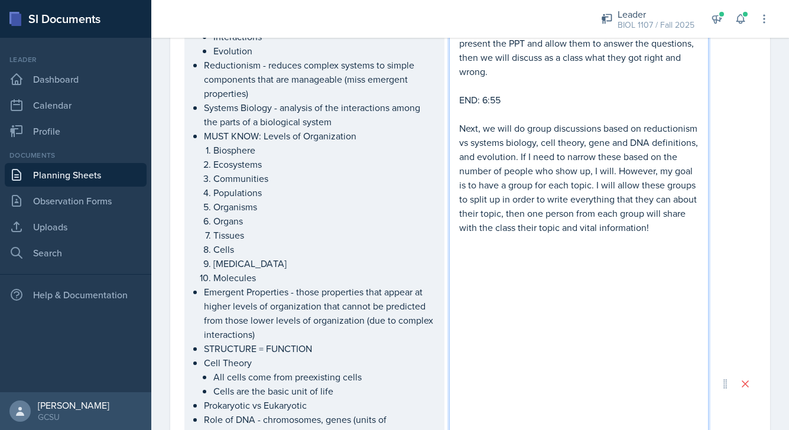
scroll to position [501, 0]
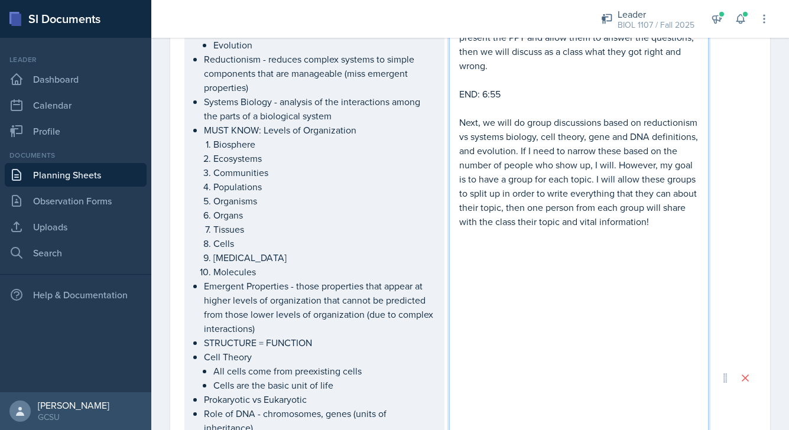
click at [455, 274] on div "Pop Quiz and Group Discussion To begin, I have a pop quiz covering the topics f…" at bounding box center [579, 378] width 260 height 862
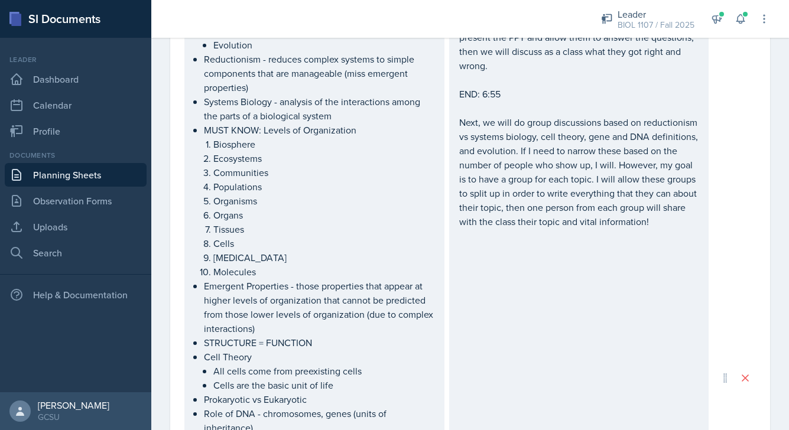
click at [455, 249] on div "Pop Quiz and Group Discussion To begin, I have a pop quiz covering the topics f…" at bounding box center [579, 378] width 260 height 862
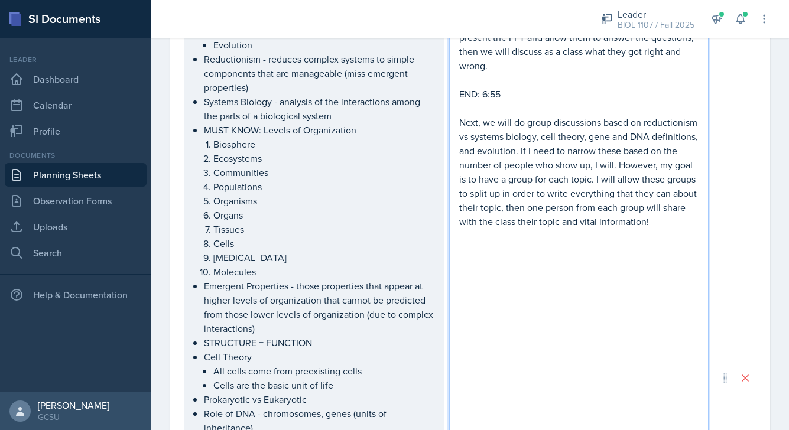
click at [455, 229] on p "Next, we will do group discussions based on reductionism vs systems biology, ce…" at bounding box center [579, 172] width 240 height 114
click at [455, 257] on p "END GROUP:" at bounding box center [579, 250] width 240 height 14
click at [455, 271] on p "END CLASS:" at bounding box center [579, 264] width 240 height 14
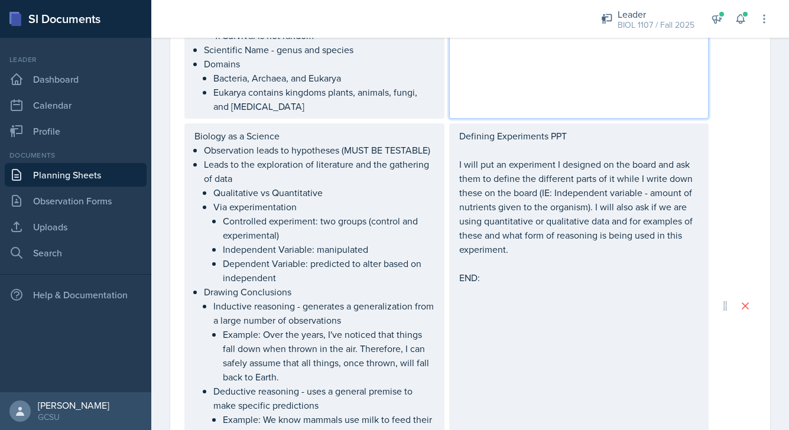
scroll to position [1216, 0]
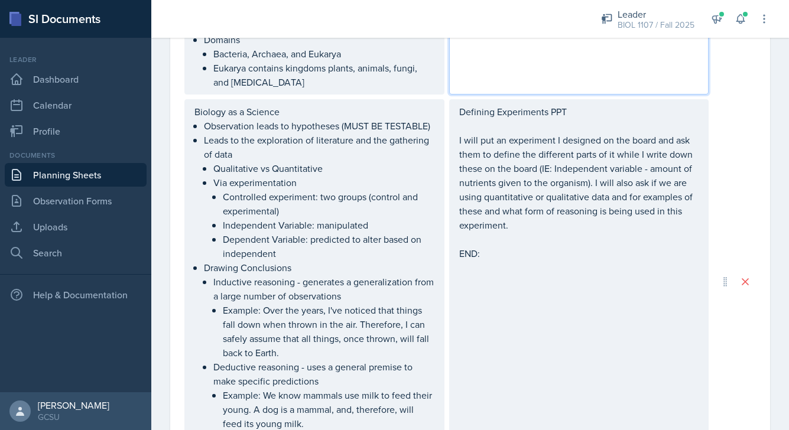
click at [455, 250] on div "Defining Experiments PPT I will put an experiment I designed on the board and a…" at bounding box center [579, 183] width 240 height 156
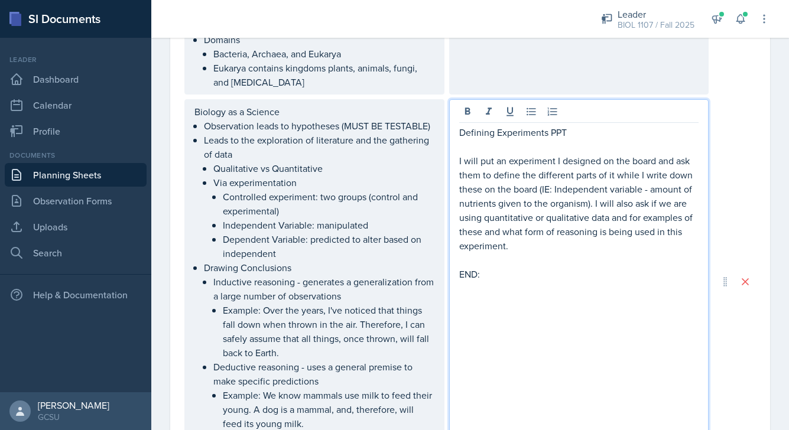
click at [455, 285] on div "Defining Experiments PPT I will put an experiment I designed on the board and a…" at bounding box center [579, 281] width 260 height 365
click at [455, 282] on div "Defining Experiments PPT I will put an experiment I designed on the board and a…" at bounding box center [579, 281] width 260 height 365
click at [455, 278] on p "END:" at bounding box center [579, 274] width 240 height 14
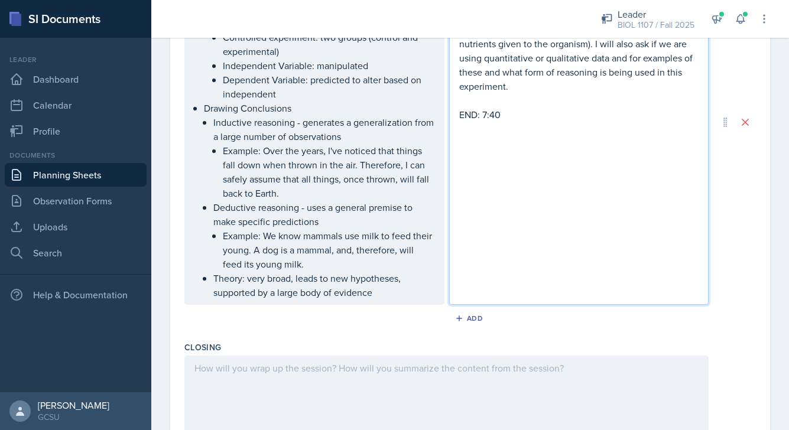
scroll to position [1377, 0]
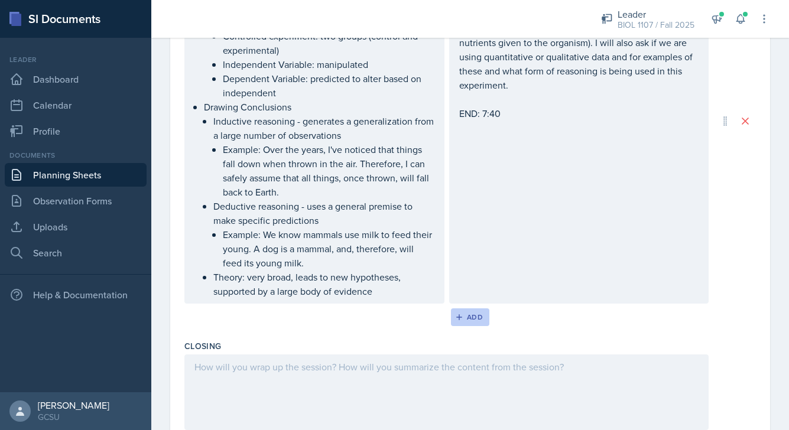
click at [455, 316] on div "Add" at bounding box center [470, 317] width 25 height 9
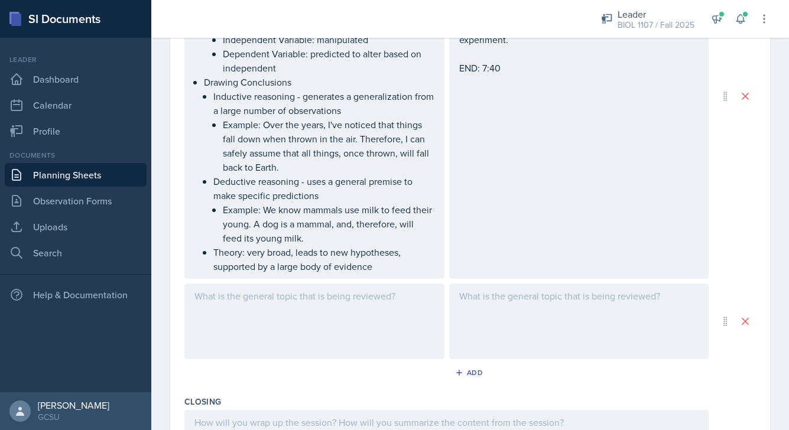
scroll to position [1427, 0]
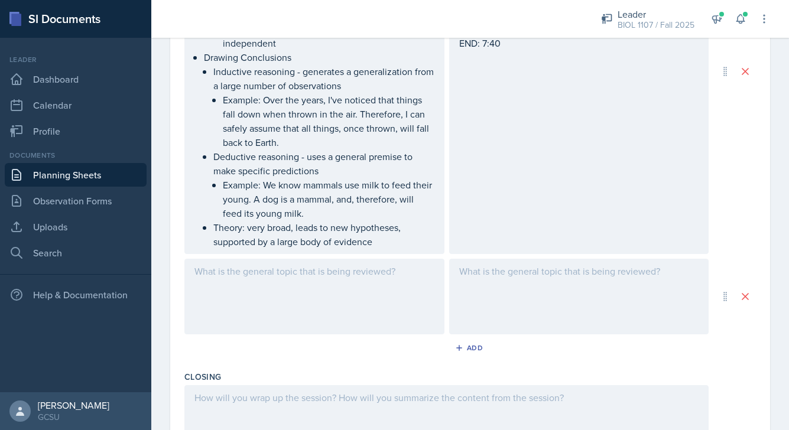
click at [455, 279] on div at bounding box center [579, 297] width 260 height 76
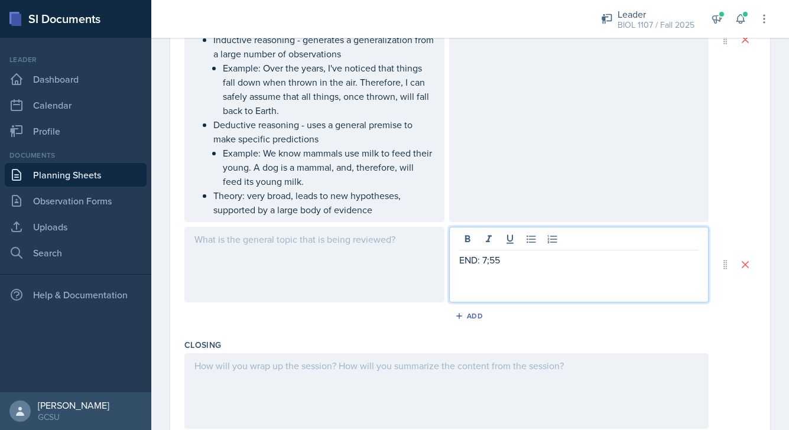
scroll to position [1460, 0]
click at [455, 258] on p "END: 7;55" at bounding box center [579, 258] width 240 height 14
click at [455, 261] on p "END: 7;55" at bounding box center [579, 258] width 240 height 14
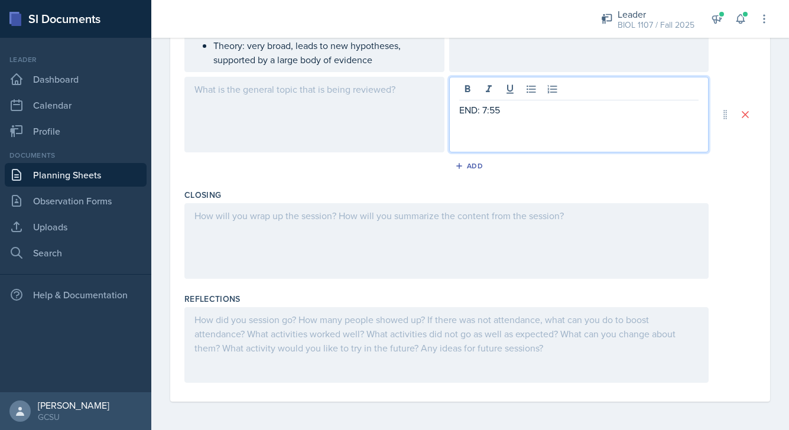
scroll to position [1609, 0]
click at [396, 242] on div at bounding box center [446, 241] width 524 height 76
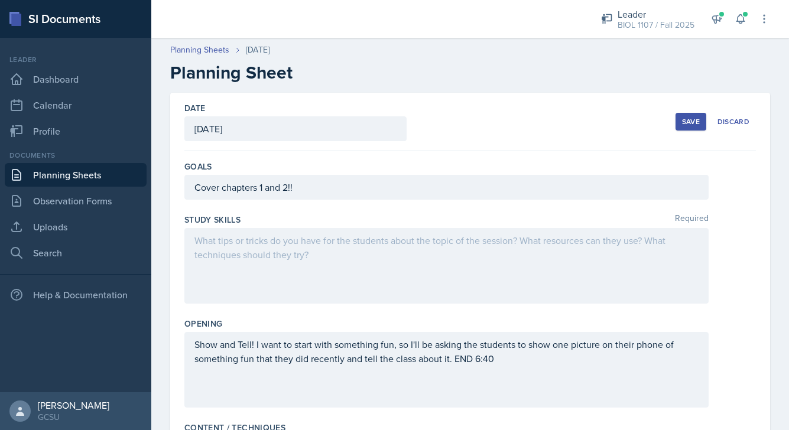
scroll to position [0, 0]
click at [455, 125] on div "Save" at bounding box center [691, 121] width 18 height 9
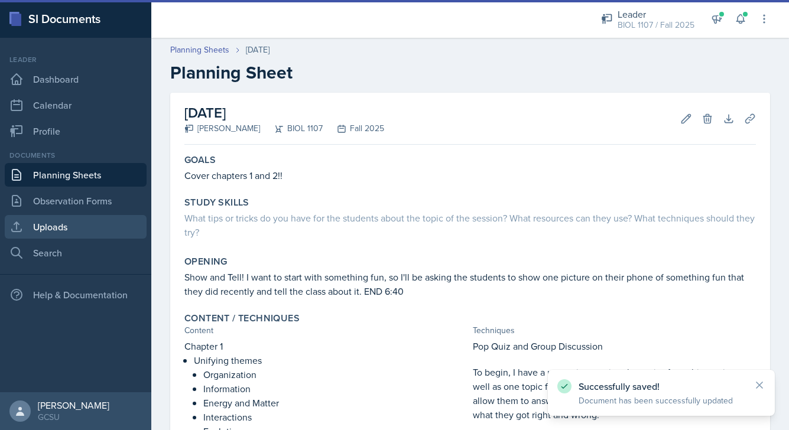
click at [72, 225] on link "Uploads" at bounding box center [76, 227] width 142 height 24
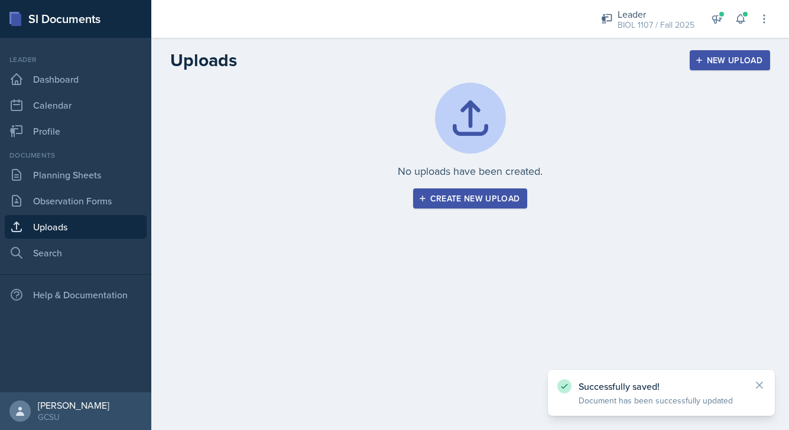
click at [455, 58] on div "New Upload" at bounding box center [731, 60] width 66 height 9
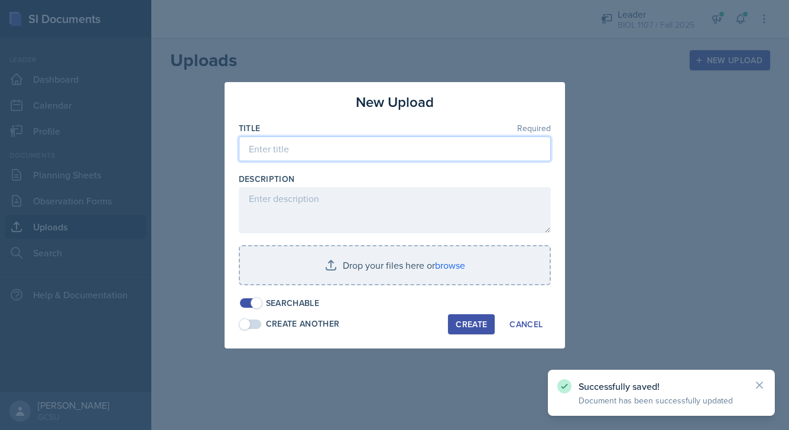
click at [384, 145] on input at bounding box center [395, 149] width 312 height 25
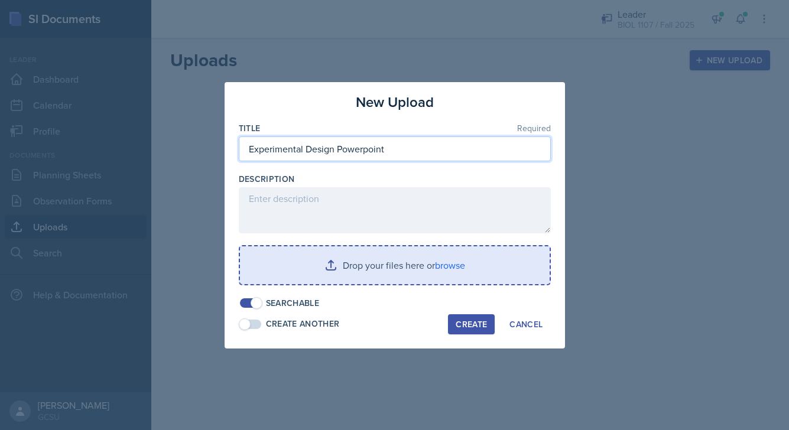
type input "Experimental Design Powerpoint"
click at [355, 260] on input "file" at bounding box center [395, 266] width 310 height 38
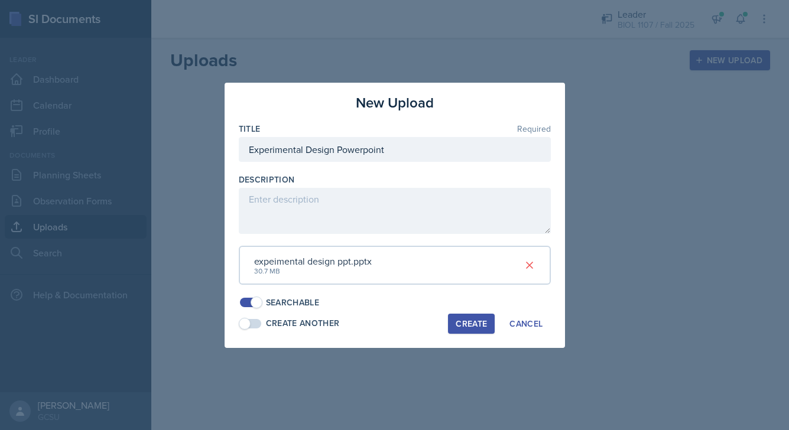
click at [455, 324] on div "Create" at bounding box center [471, 323] width 31 height 9
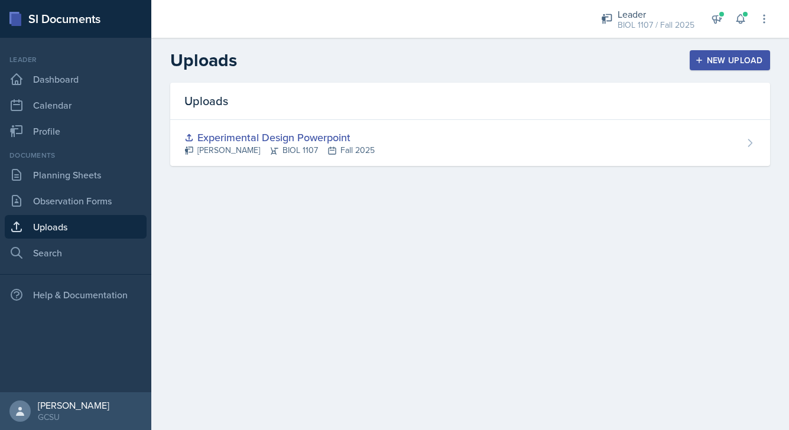
click at [455, 67] on button "New Upload" at bounding box center [730, 60] width 81 height 20
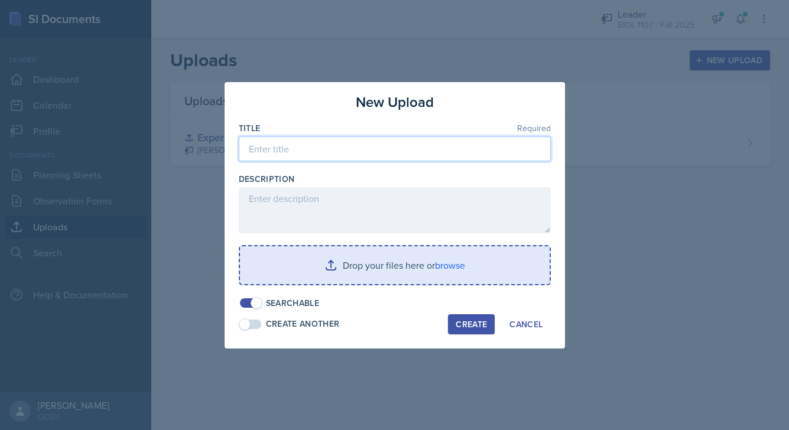
click at [306, 144] on input at bounding box center [395, 149] width 312 height 25
type input "Pop Quiz Powerpoint"
click at [362, 271] on input "file" at bounding box center [395, 266] width 310 height 38
click at [403, 264] on input "file" at bounding box center [395, 266] width 310 height 38
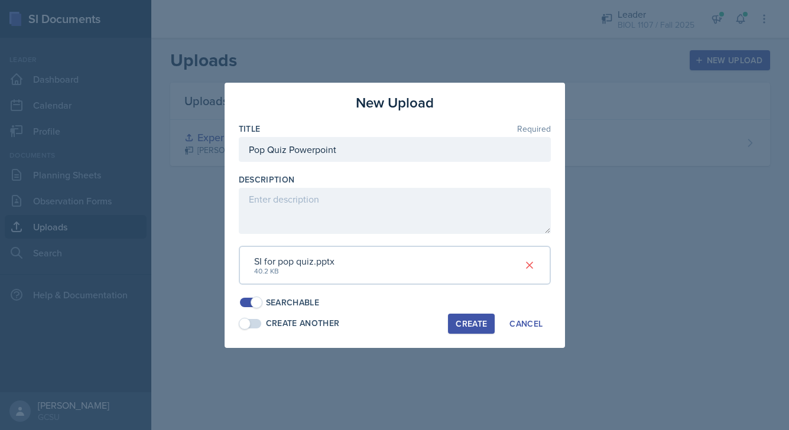
click at [455, 319] on div "Create" at bounding box center [471, 323] width 31 height 9
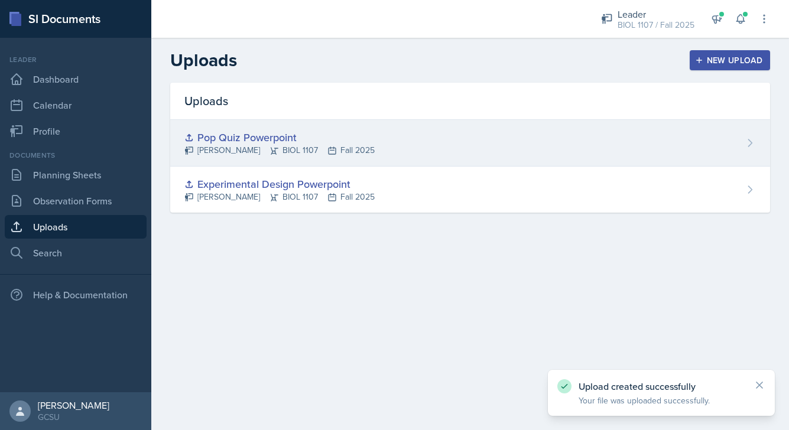
click at [455, 143] on div "Pop Quiz Powerpoint [PERSON_NAME] BIOL 1107 Fall 2025" at bounding box center [470, 143] width 600 height 47
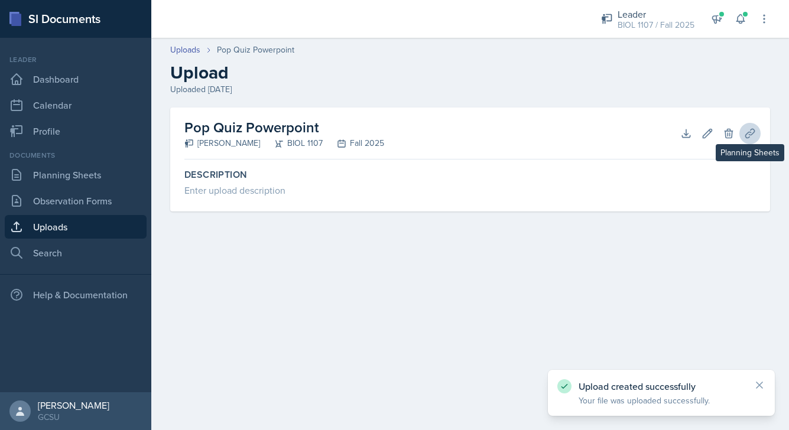
click at [455, 128] on icon at bounding box center [750, 134] width 12 height 12
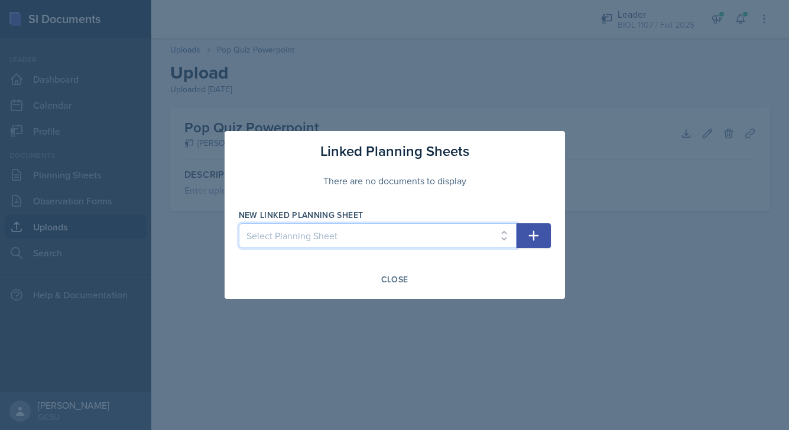
select select "23361d28-342e-4e94-8d8a-2a3d3dd39cb9"
click at [455, 238] on icon "button" at bounding box center [534, 236] width 14 height 14
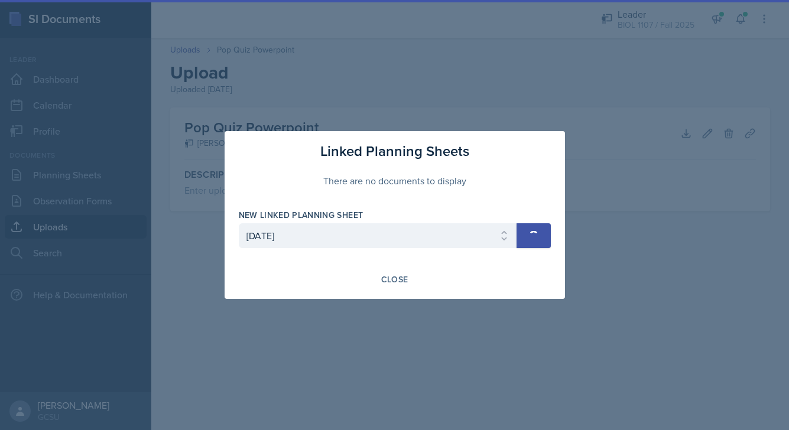
select select
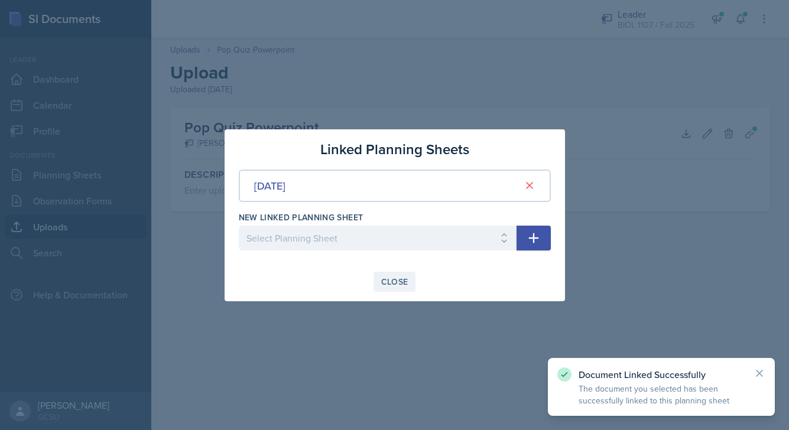
click at [393, 277] on div "Close" at bounding box center [394, 281] width 27 height 9
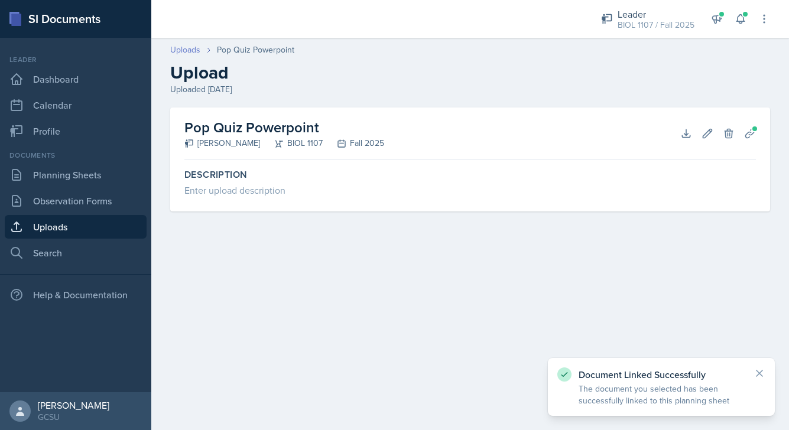
click at [192, 44] on link "Uploads" at bounding box center [185, 50] width 30 height 12
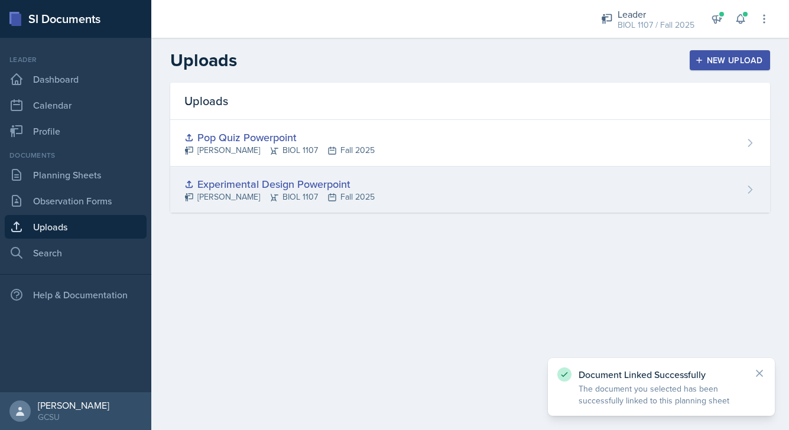
click at [455, 201] on div "Experimental Design Powerpoint [PERSON_NAME] BIOL 1107 Fall 2025" at bounding box center [470, 190] width 600 height 46
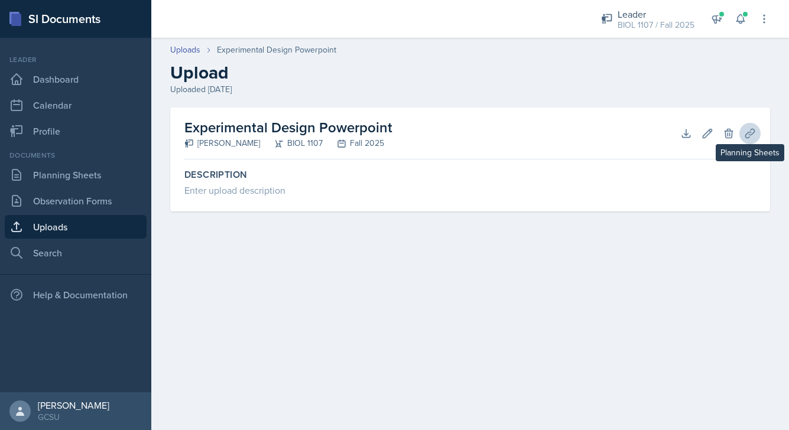
click at [455, 140] on button "Planning Sheets" at bounding box center [750, 133] width 21 height 21
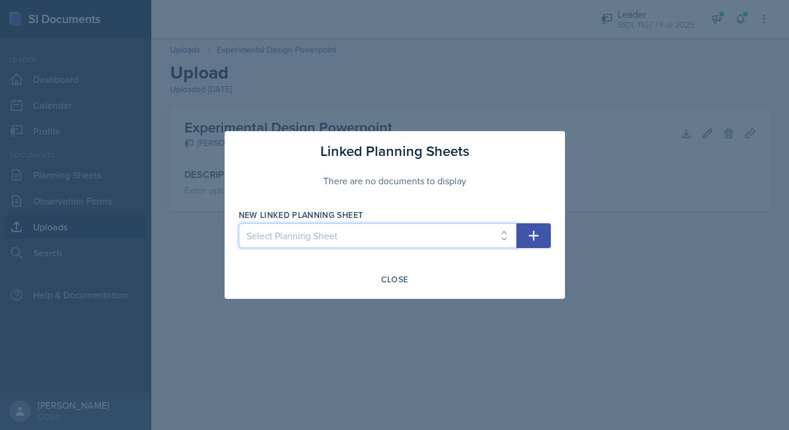
select select "23361d28-342e-4e94-8d8a-2a3d3dd39cb9"
click at [455, 235] on icon "button" at bounding box center [534, 236] width 14 height 14
select select
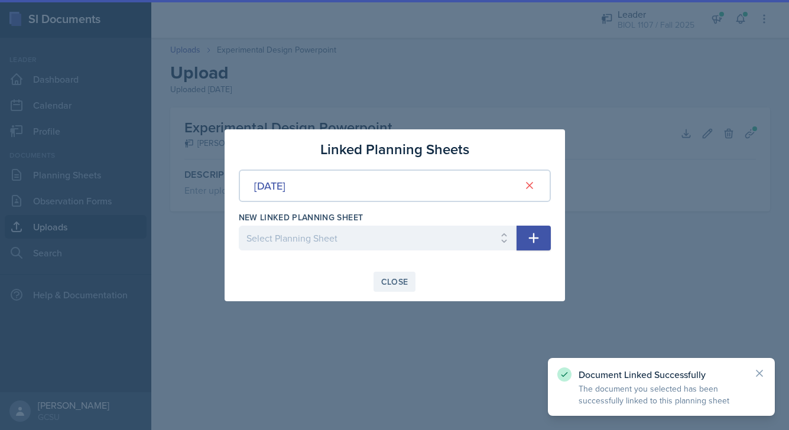
click at [388, 277] on div "Close" at bounding box center [394, 281] width 27 height 9
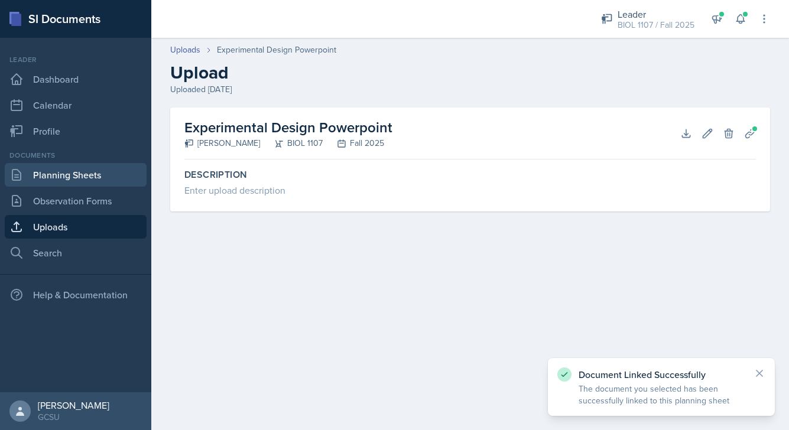
click at [83, 180] on link "Planning Sheets" at bounding box center [76, 175] width 142 height 24
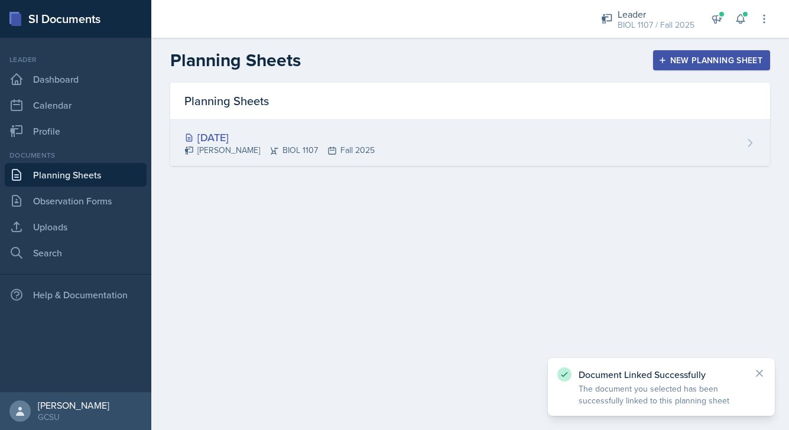
click at [393, 134] on div "[DATE] [PERSON_NAME] BIOL 1107 Fall 2025" at bounding box center [470, 143] width 600 height 46
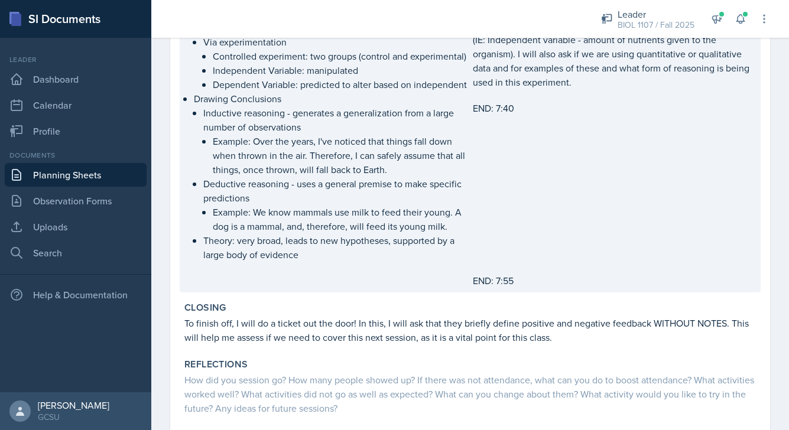
click at [410, 242] on p "Theory: very broad, leads to new hypotheses, supported by a large body of evide…" at bounding box center [335, 248] width 265 height 28
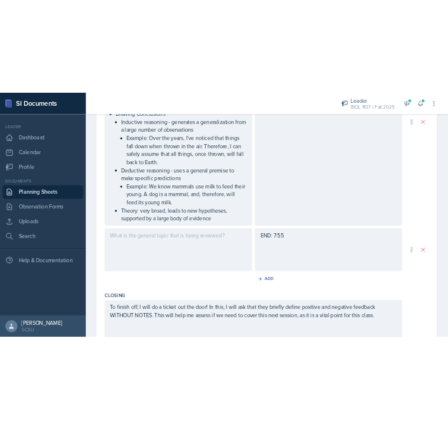
scroll to position [1537, 0]
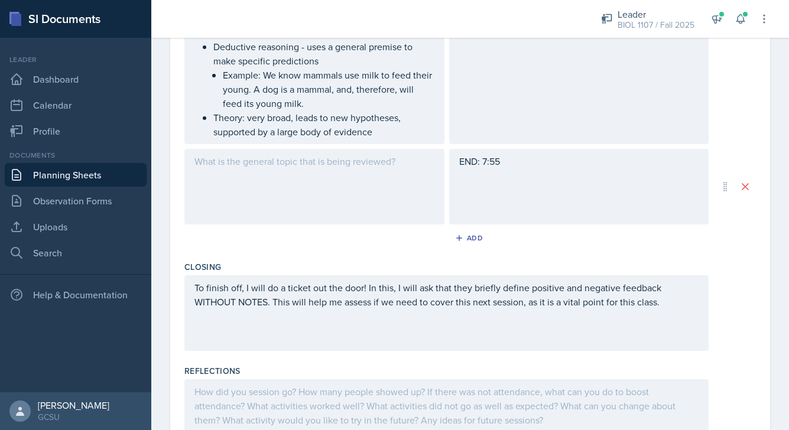
click at [288, 162] on div at bounding box center [314, 187] width 260 height 76
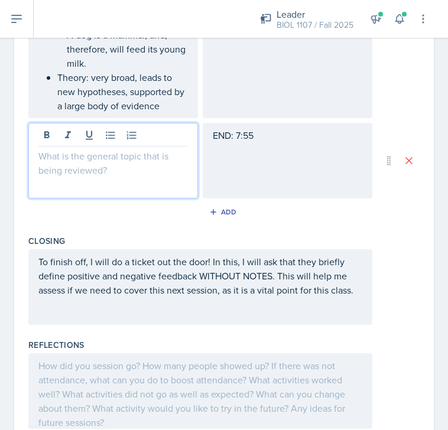
scroll to position [1964, 0]
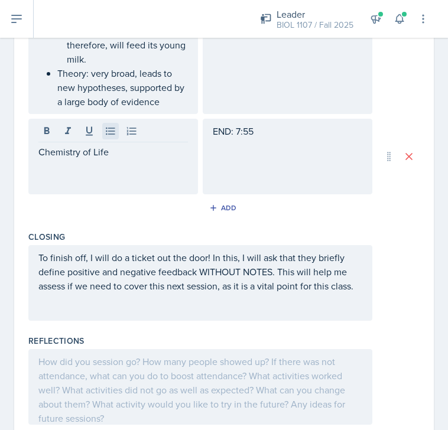
click at [108, 137] on icon at bounding box center [111, 131] width 12 height 12
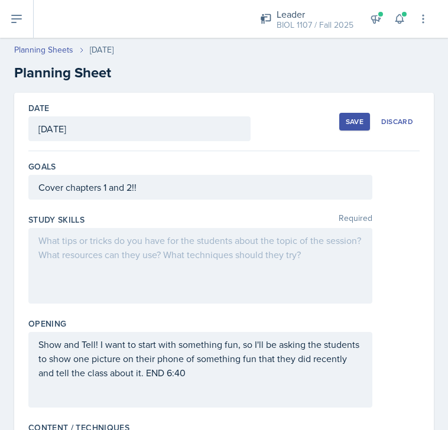
scroll to position [0, 0]
click at [352, 124] on div "Save" at bounding box center [355, 121] width 18 height 9
